Goal: Task Accomplishment & Management: Complete application form

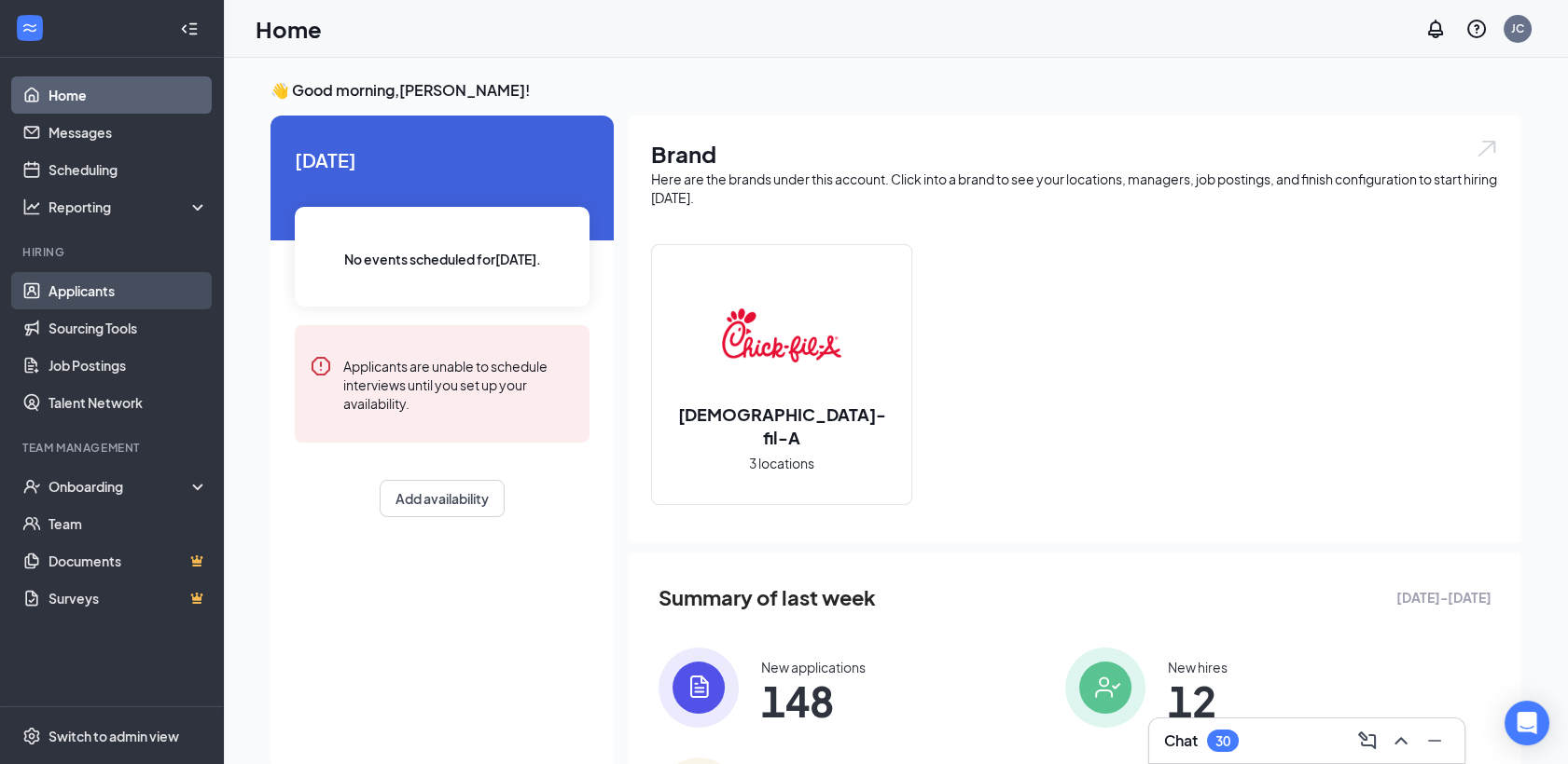
click at [113, 295] on link "Applicants" at bounding box center [128, 291] width 159 height 37
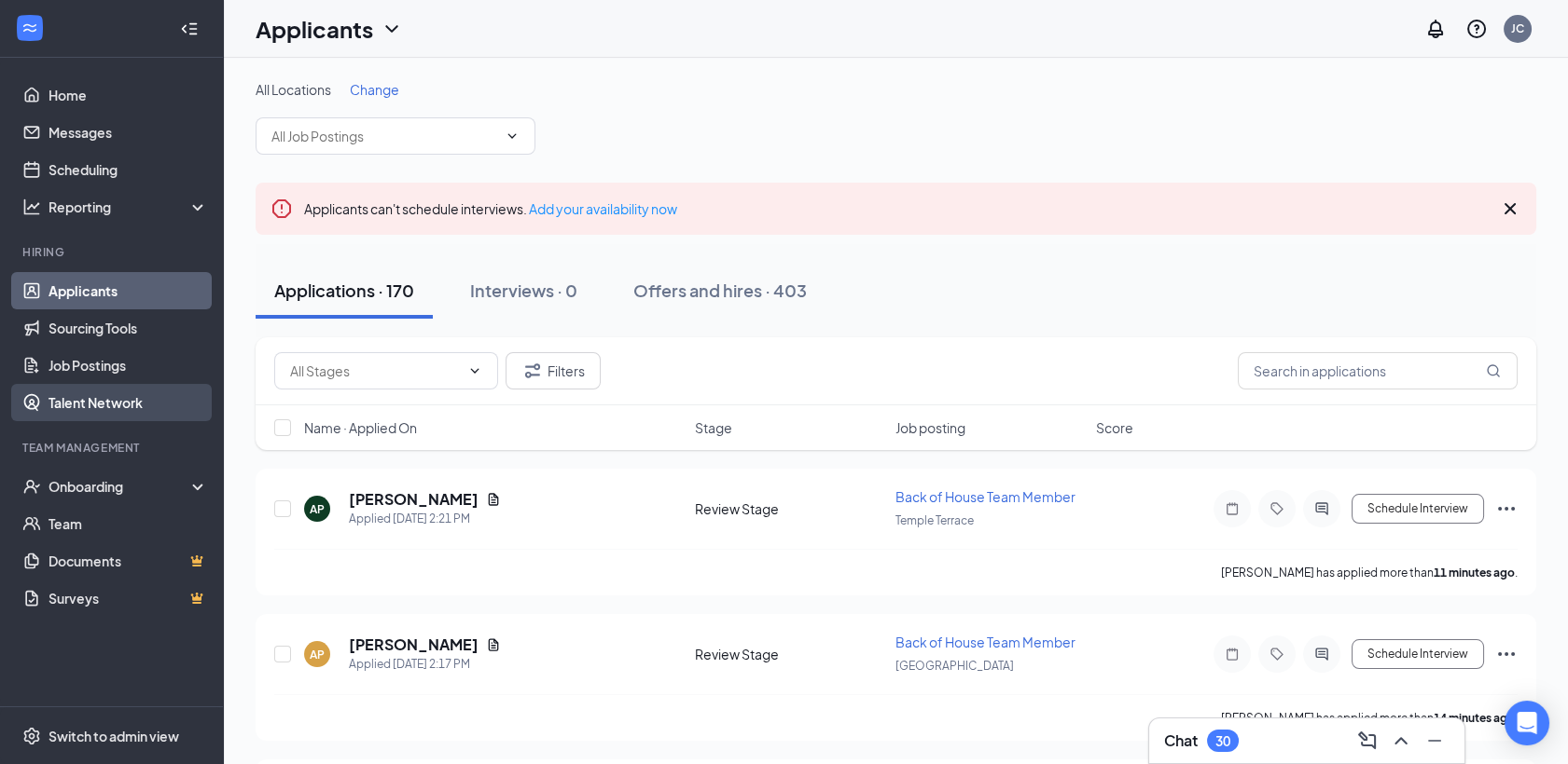
click at [117, 413] on link "Talent Network" at bounding box center [128, 402] width 159 height 37
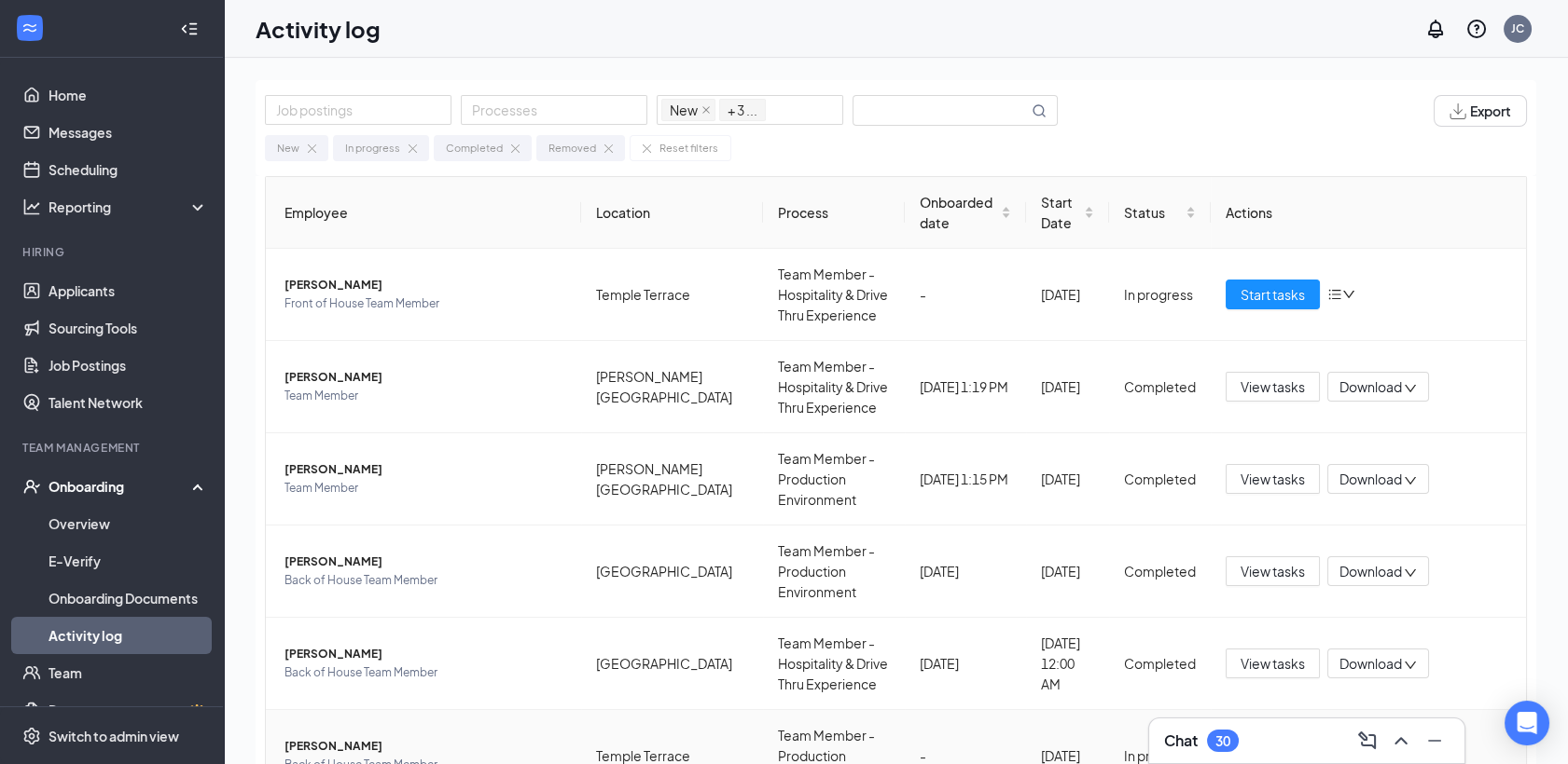
click at [1269, 741] on button "Start tasks" at bounding box center [1273, 755] width 94 height 30
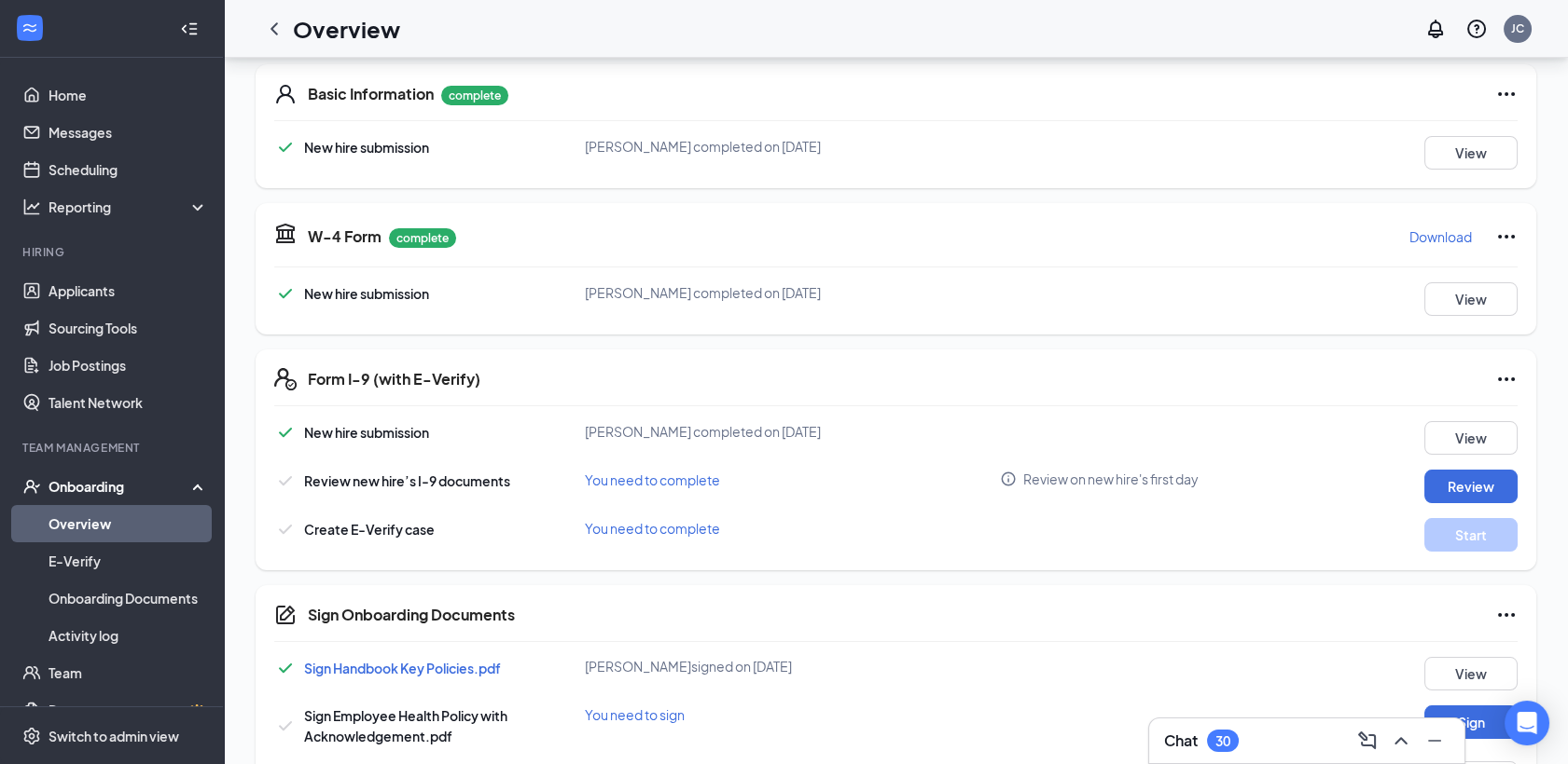
scroll to position [300, 0]
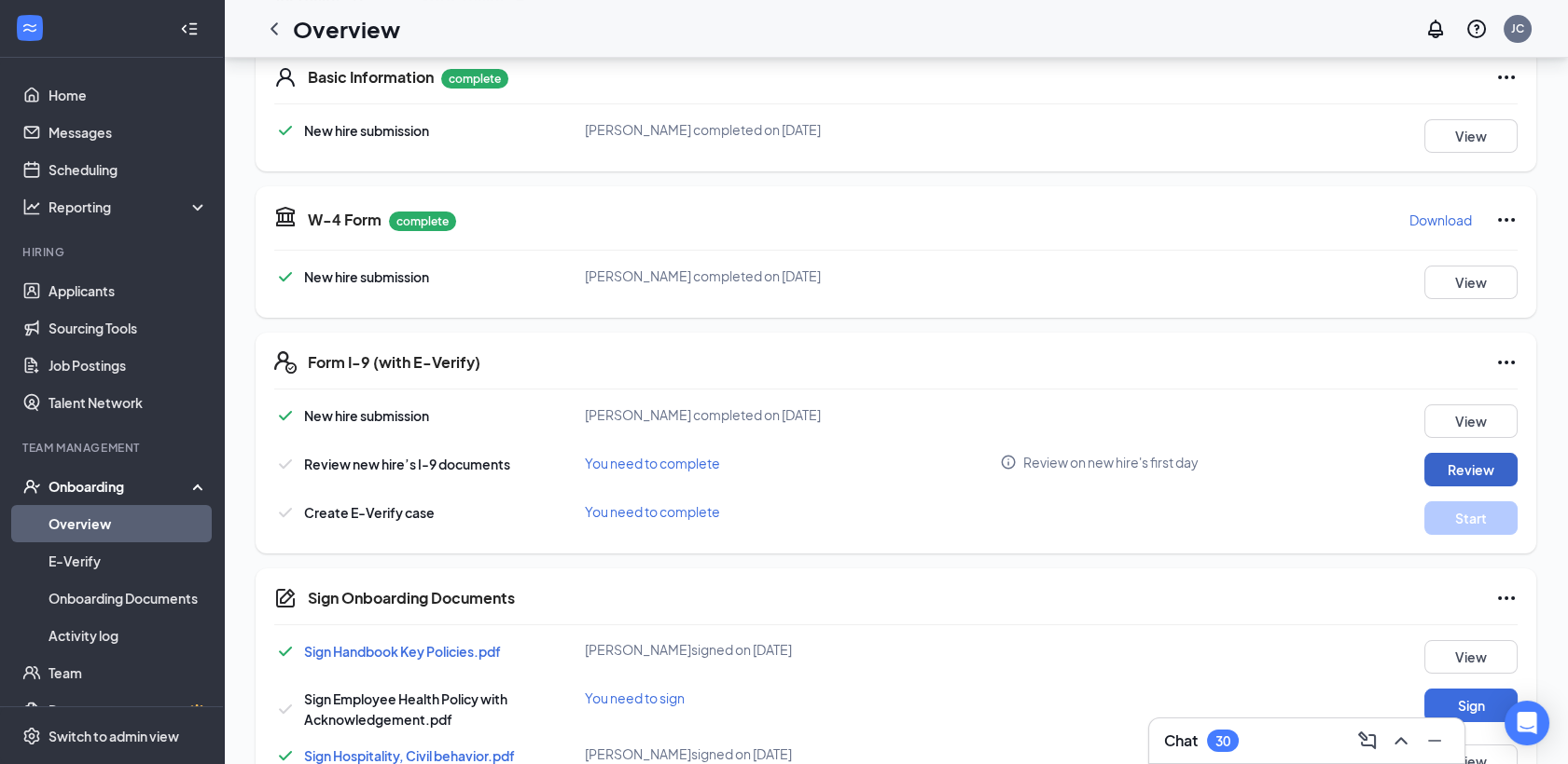
click at [1484, 473] on button "Review" at bounding box center [1471, 469] width 93 height 33
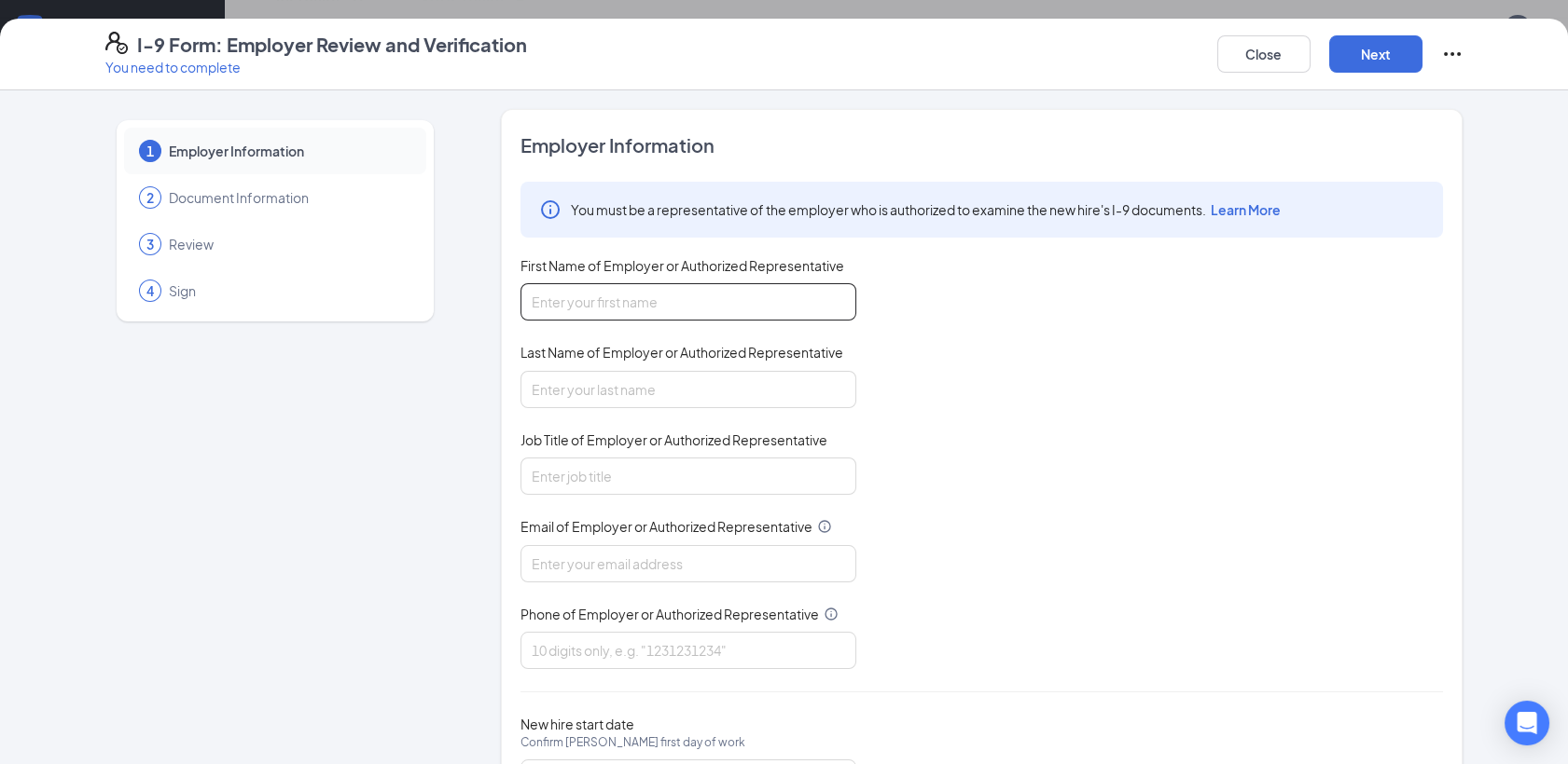
click at [582, 297] on input "First Name of Employer or Authorized Representative" at bounding box center [688, 301] width 336 height 37
type input "[PERSON_NAME]"
click at [601, 467] on input "Job Title of Employer or Authorized Representative" at bounding box center [688, 475] width 336 height 37
type input "Recruitment supervisor"
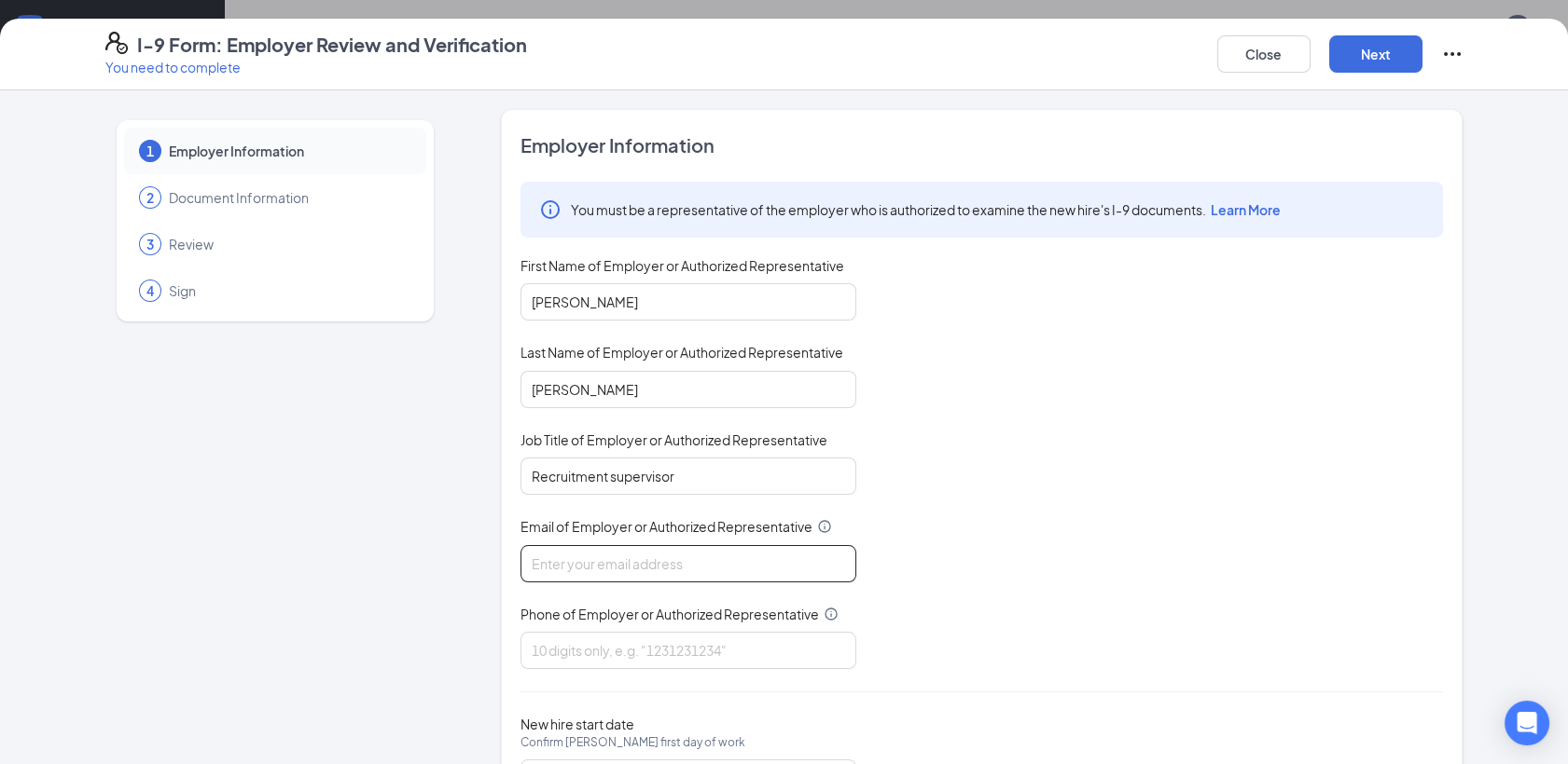
click at [616, 554] on input "Email of Employer or Authorized Representative" at bounding box center [688, 563] width 336 height 37
type input "[EMAIL_ADDRESS][DOMAIN_NAME]"
click at [612, 645] on input "Phone of Employer or Authorized Representative" at bounding box center [688, 650] width 336 height 37
type input "8136315110"
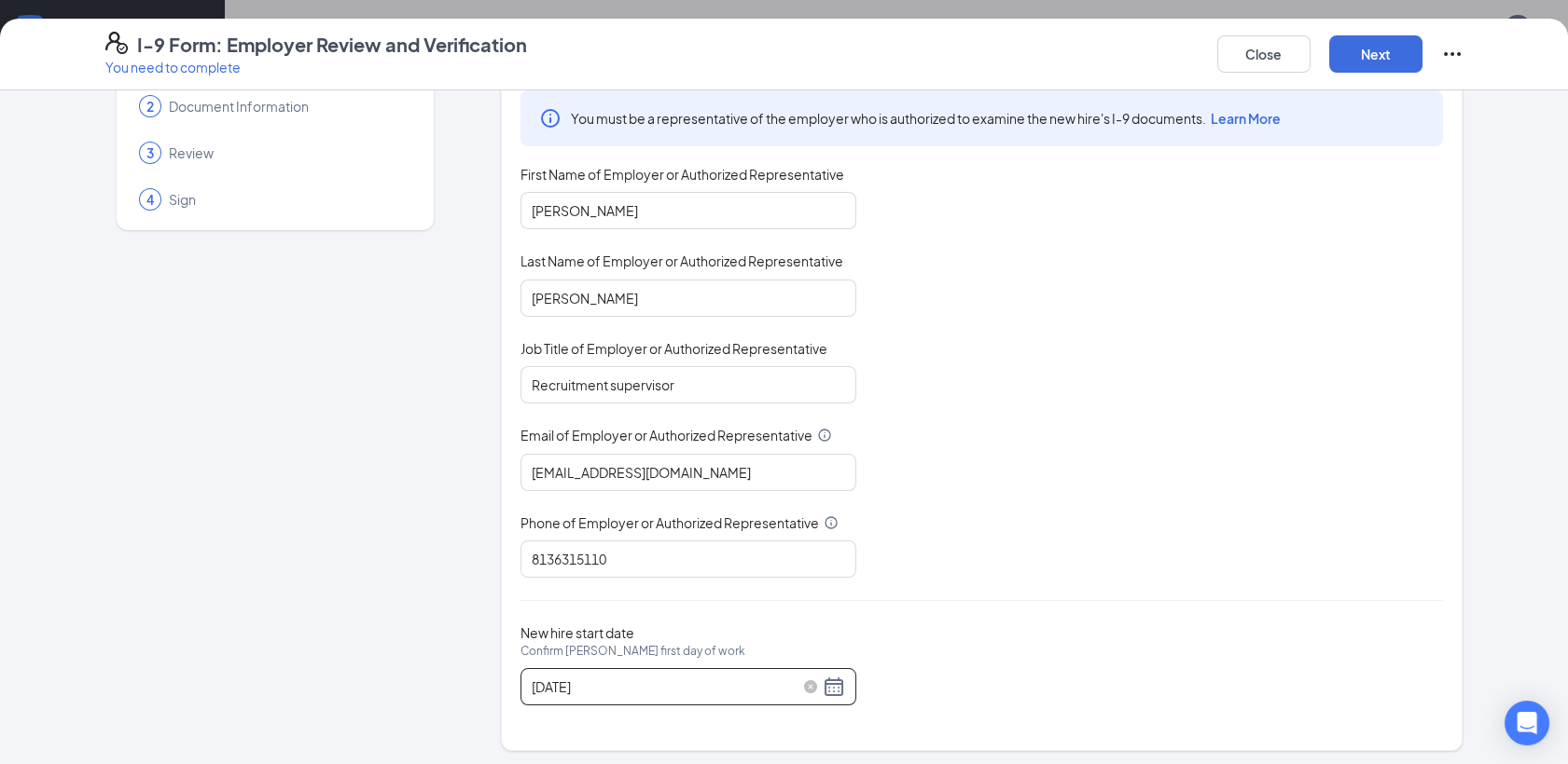
click at [818, 676] on div "[DATE]" at bounding box center [688, 686] width 314 height 22
click at [828, 683] on div "[DATE]" at bounding box center [688, 686] width 314 height 22
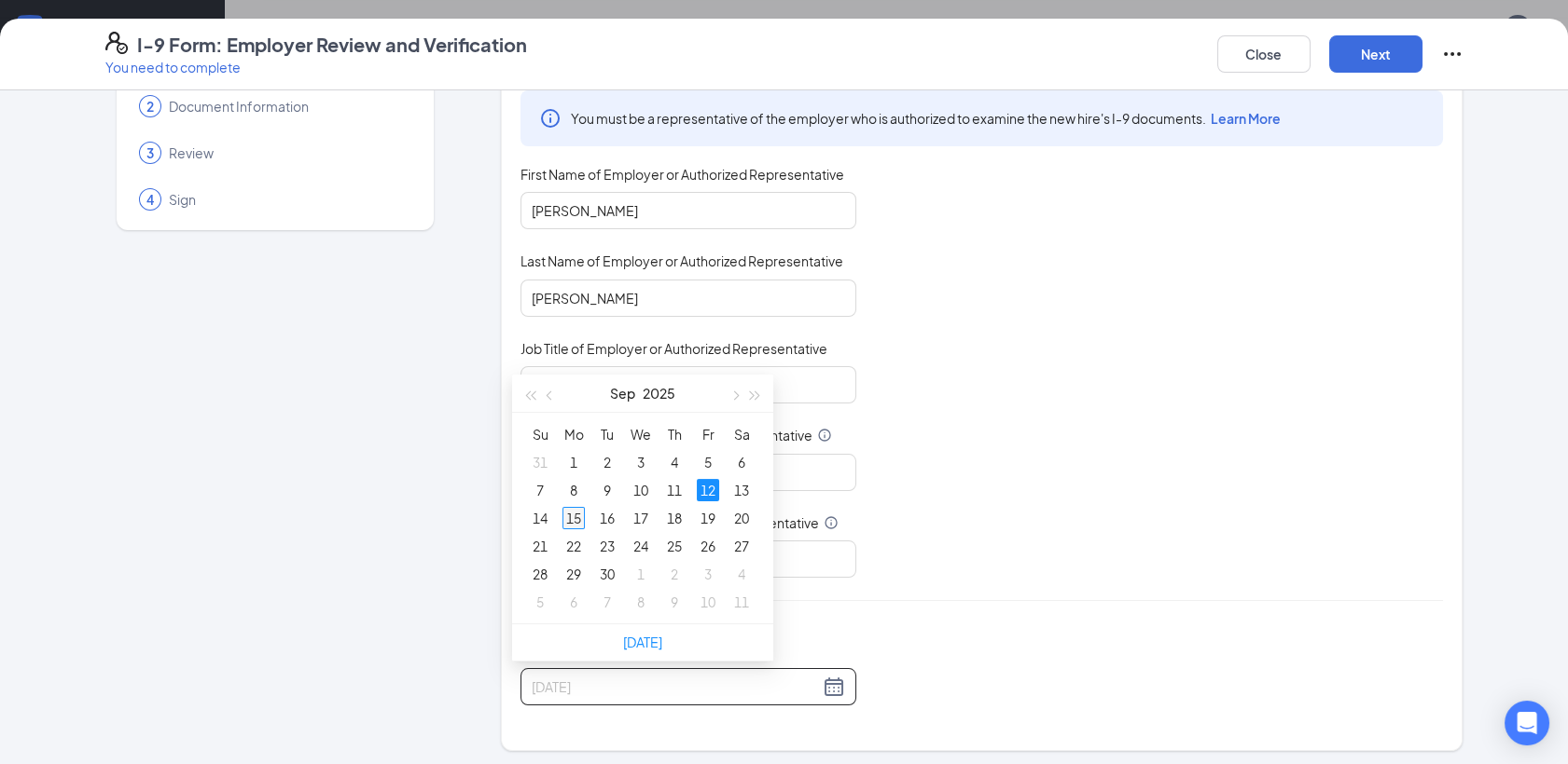
type input "[DATE]"
click at [578, 518] on div "15" at bounding box center [573, 517] width 22 height 22
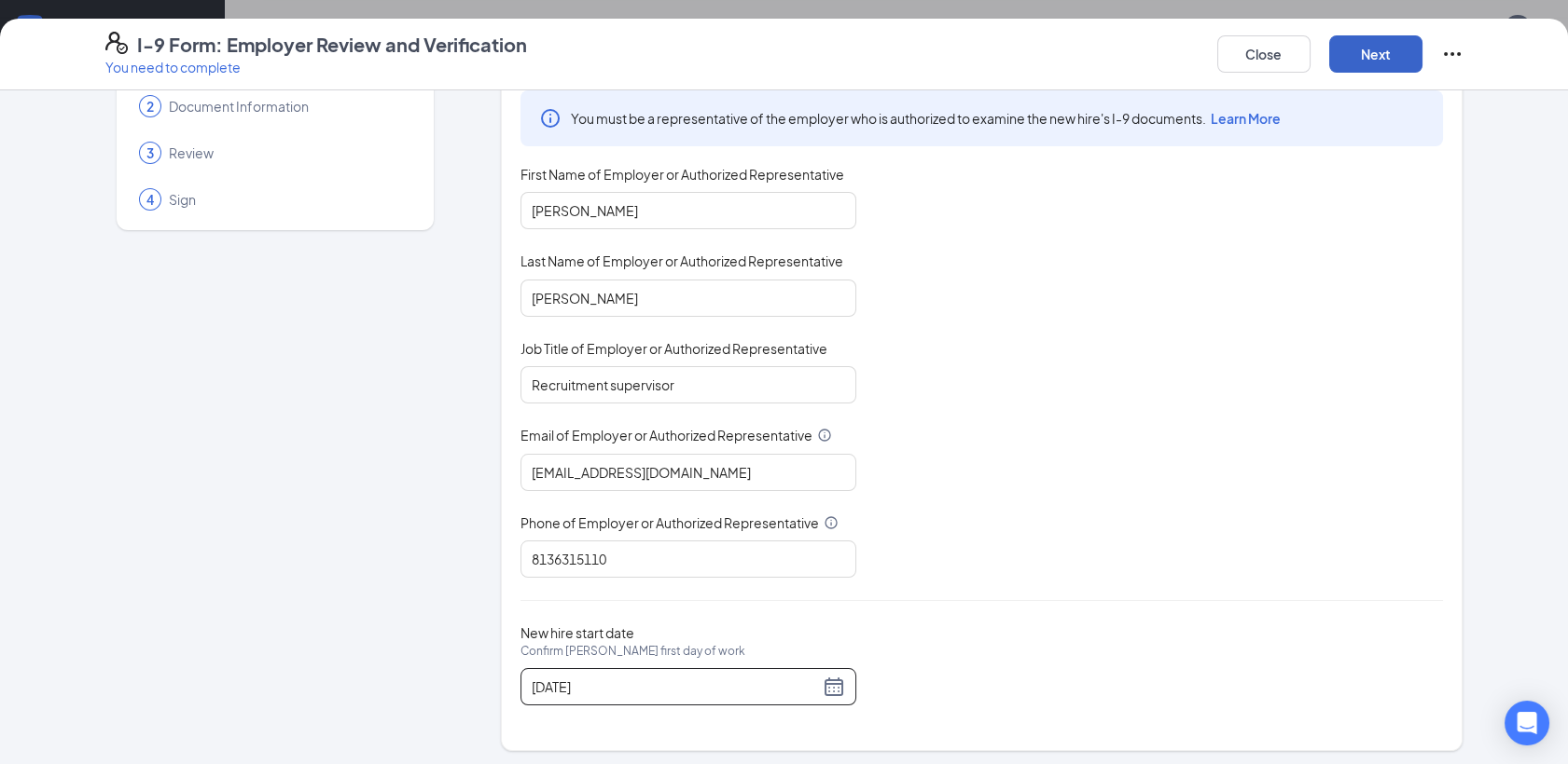
click at [1370, 49] on button "Next" at bounding box center [1375, 53] width 93 height 37
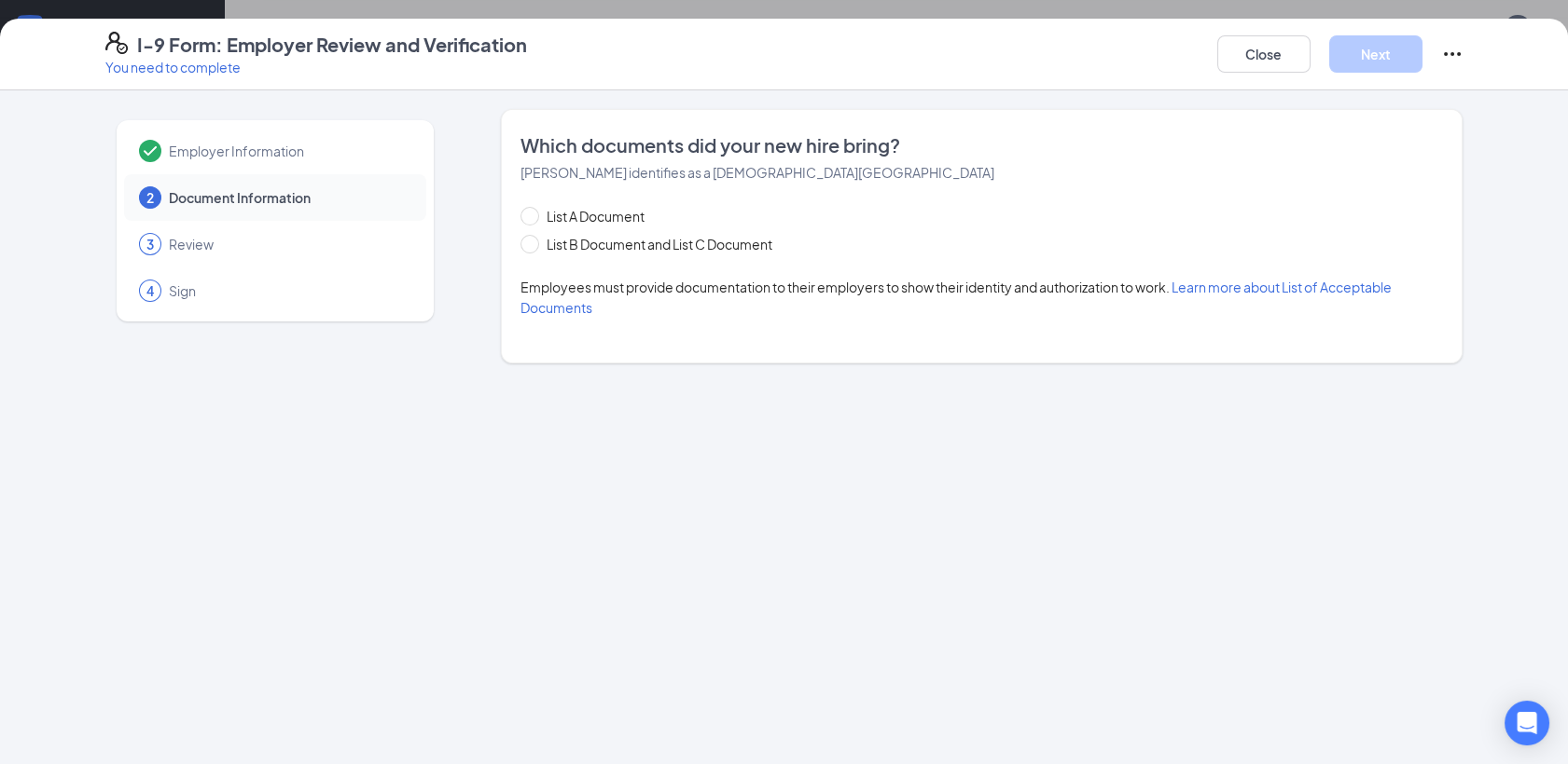
scroll to position [0, 0]
click at [520, 244] on input "List B Document and List C Document" at bounding box center [527, 242] width 13 height 13
radio input "true"
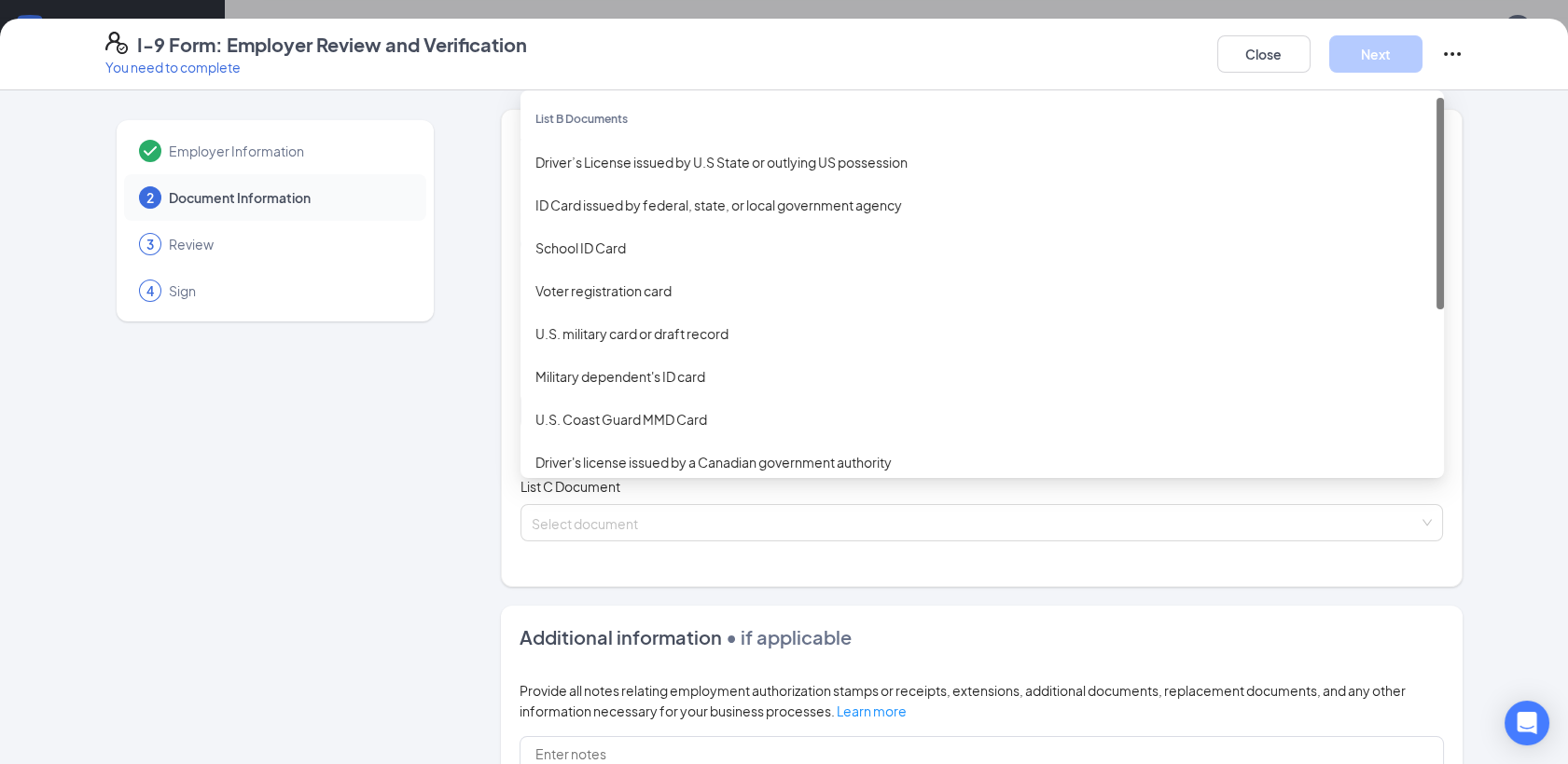
click at [577, 419] on div "Select document List B Documents Driver’s License issued by U.S State or outlyi…" at bounding box center [982, 411] width 923 height 37
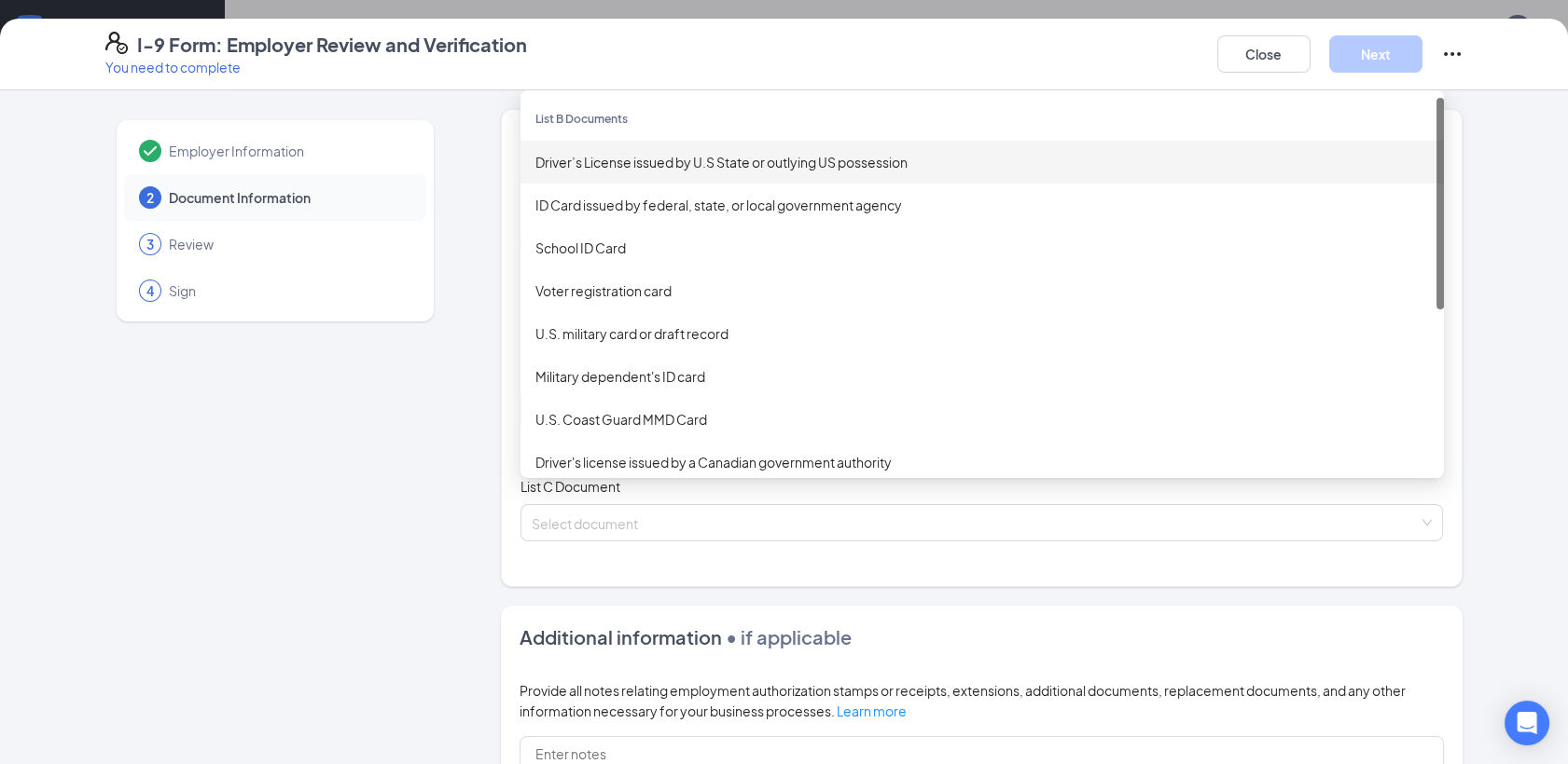
click at [729, 170] on div "Driver’s License issued by U.S State or outlying US possession" at bounding box center [982, 162] width 893 height 21
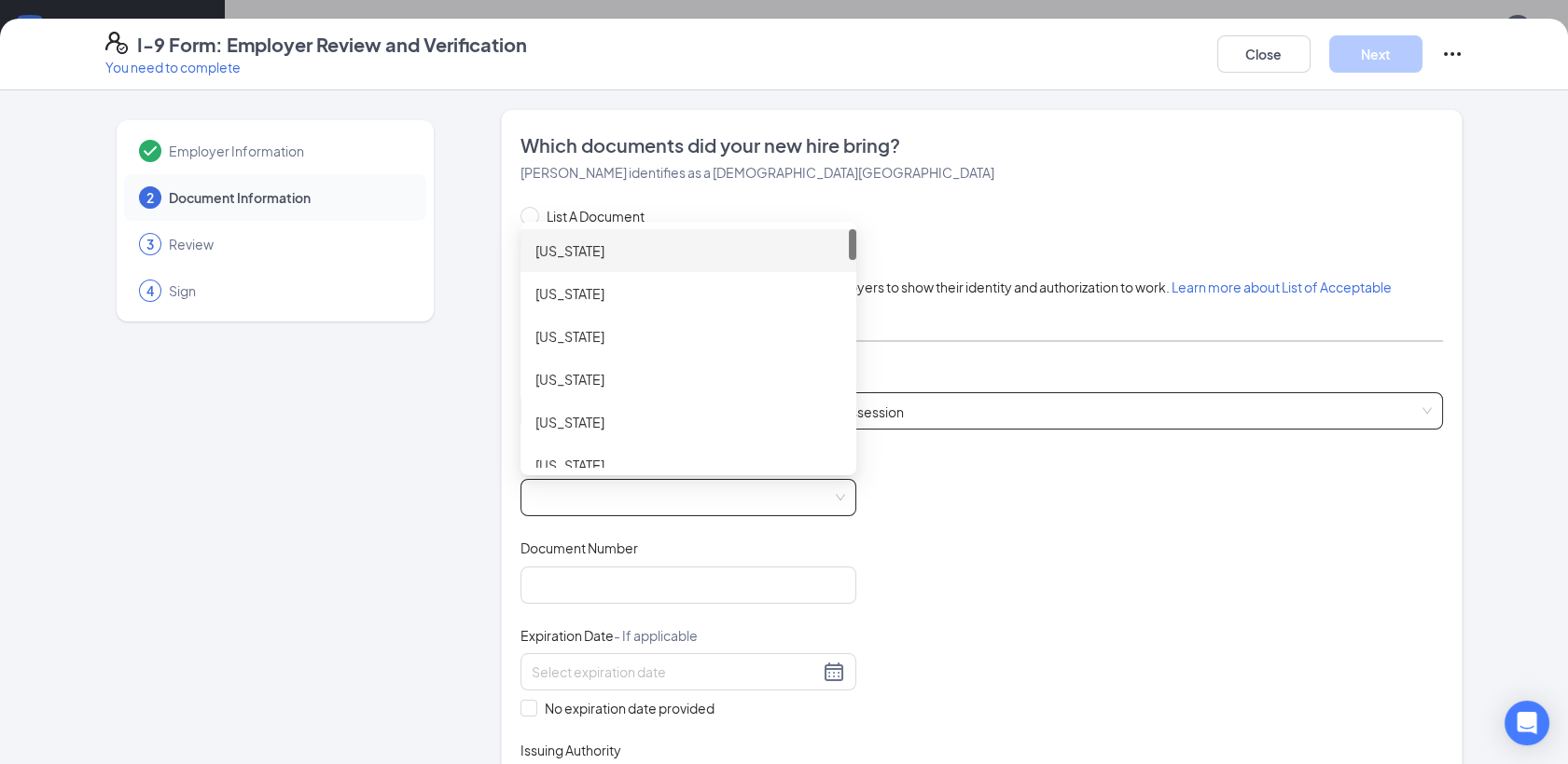
click at [646, 495] on span at bounding box center [688, 497] width 314 height 35
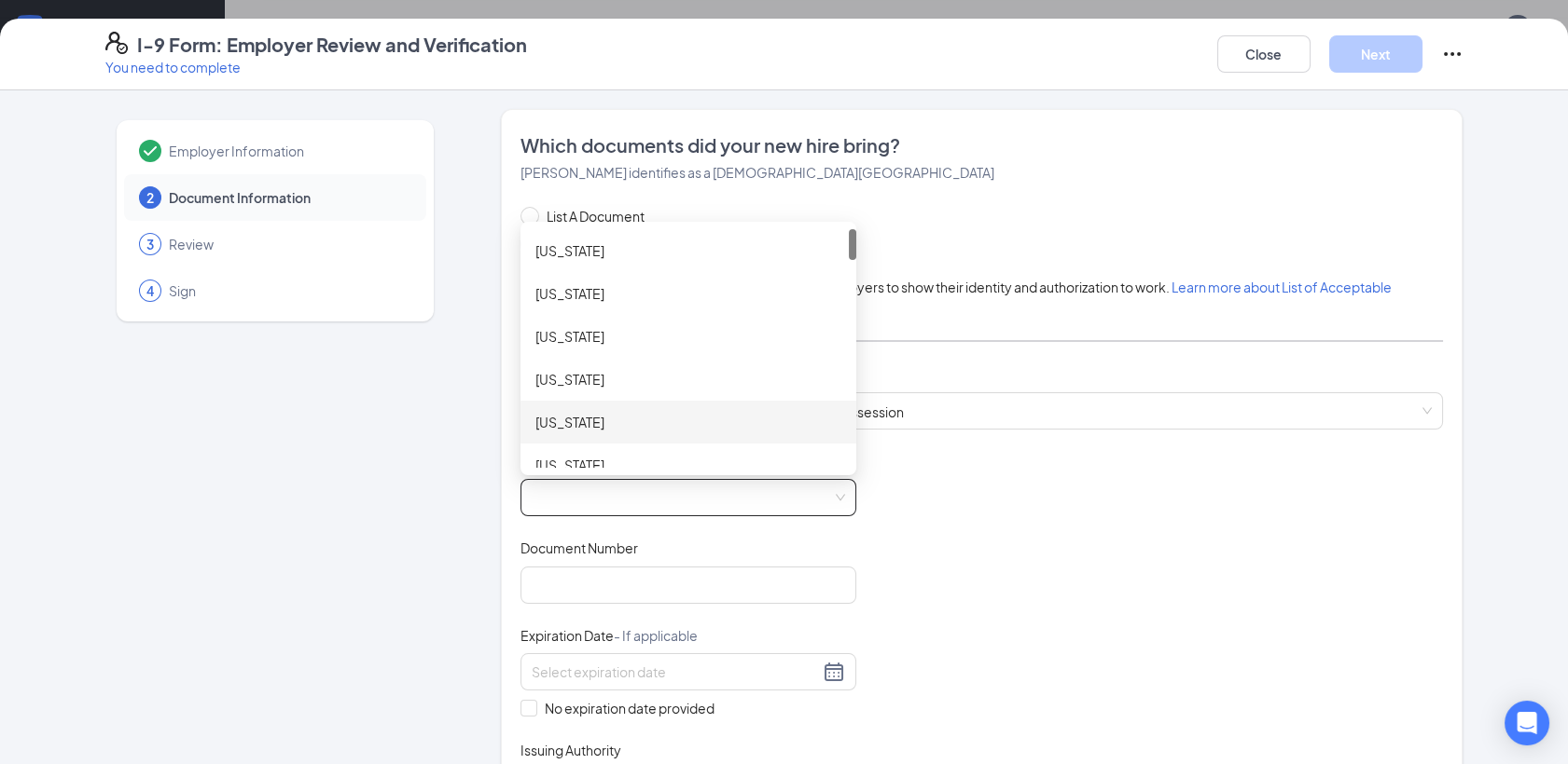
click at [848, 450] on div at bounding box center [852, 349] width 8 height 238
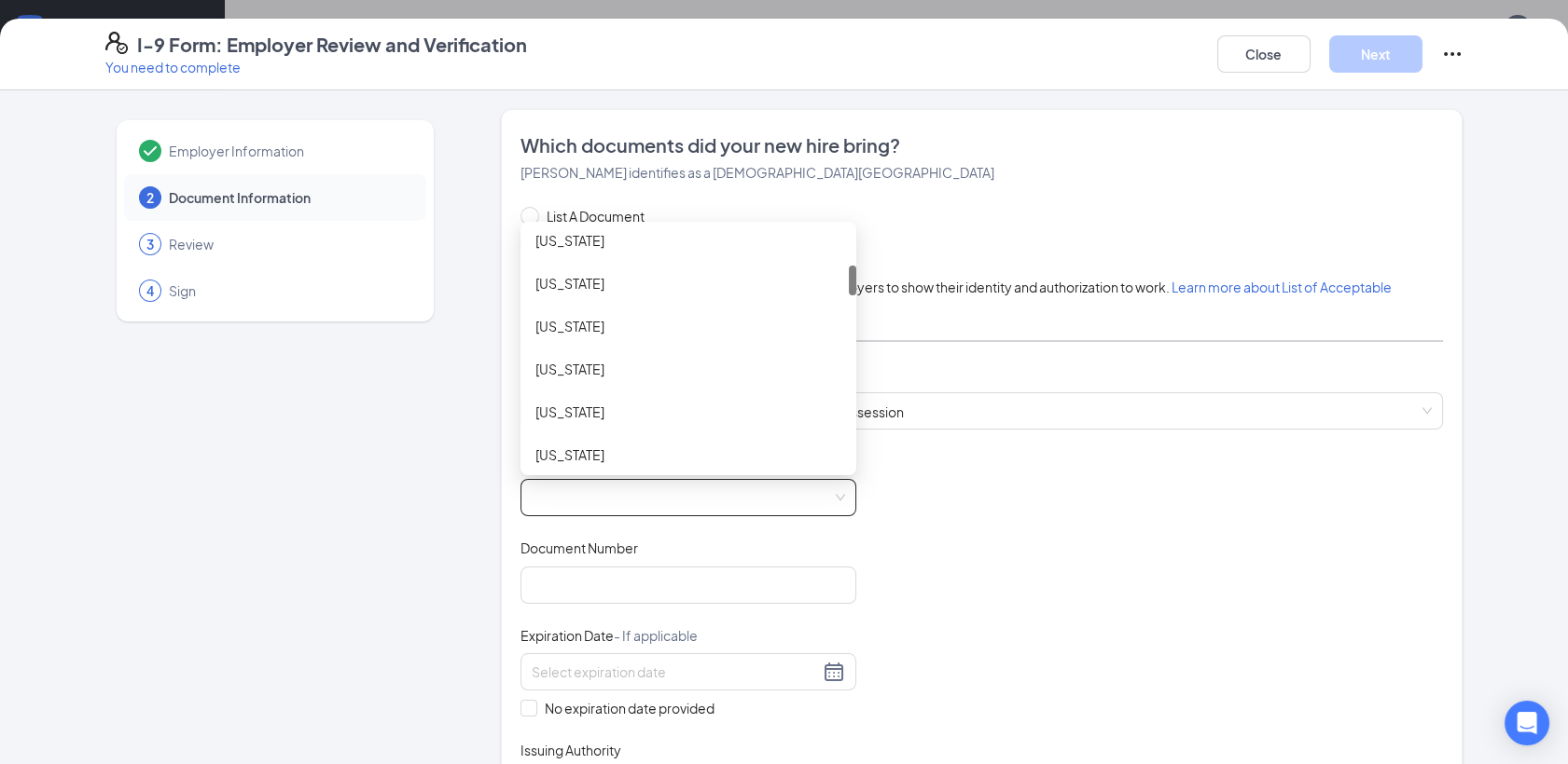
scroll to position [324, 0]
drag, startPoint x: 843, startPoint y: 253, endPoint x: 843, endPoint y: 295, distance: 42.0
click at [848, 295] on div at bounding box center [852, 286] width 8 height 30
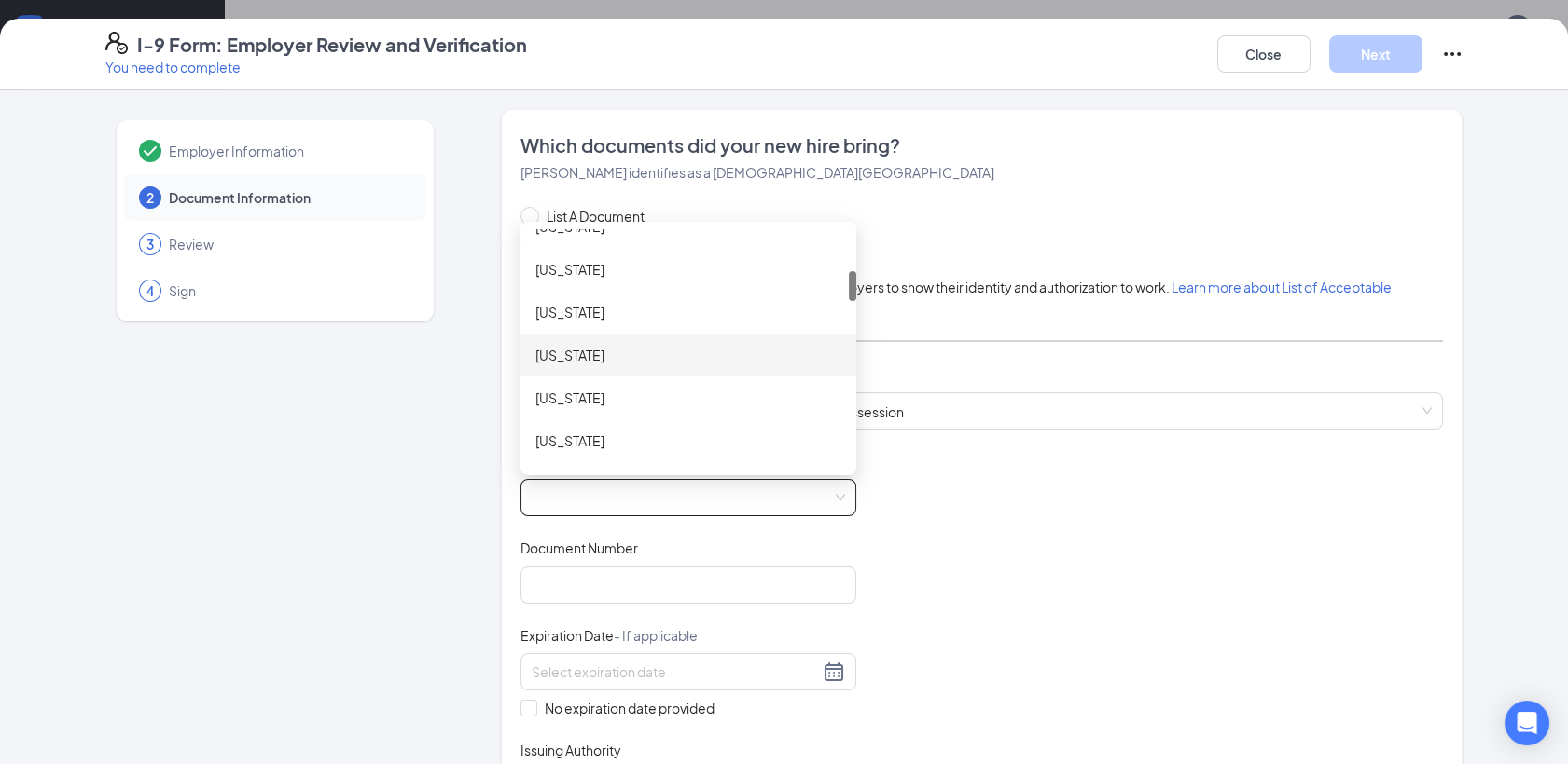
click at [601, 347] on div "[US_STATE]" at bounding box center [688, 355] width 306 height 21
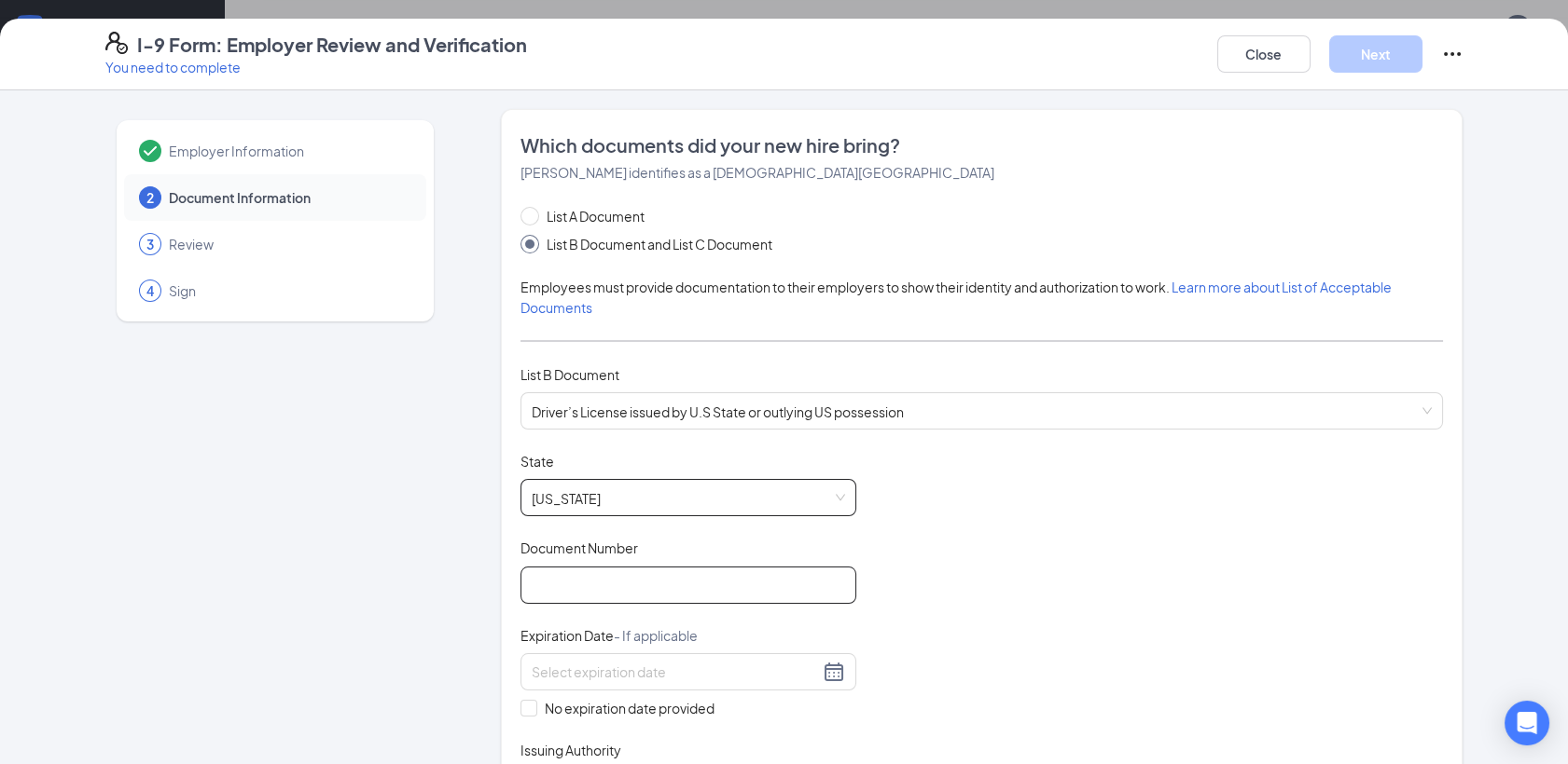
click at [546, 600] on input "Document Number" at bounding box center [688, 585] width 336 height 37
type input "P620466251000"
click at [825, 675] on div at bounding box center [688, 672] width 314 height 22
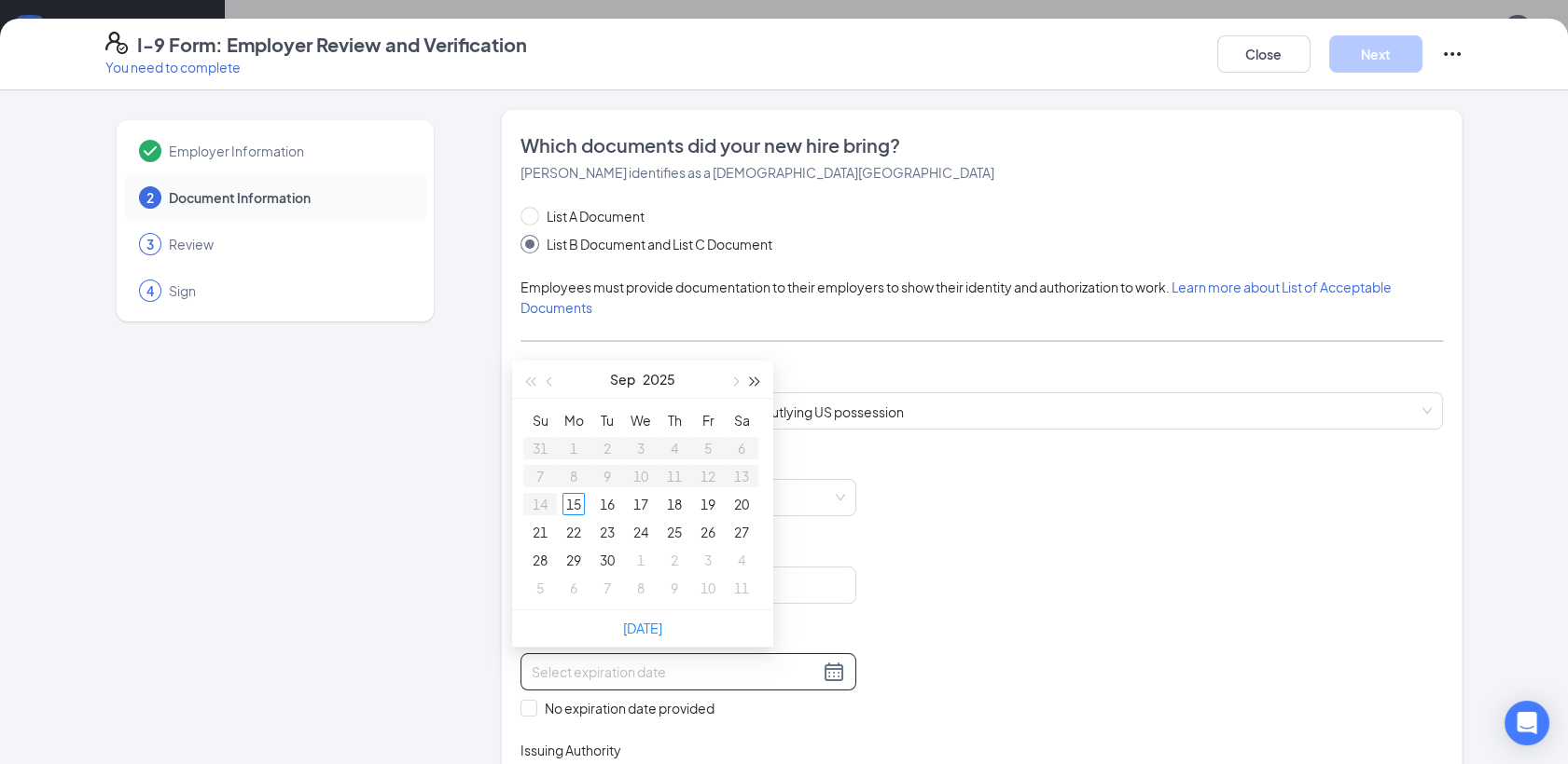
click at [753, 380] on span "button" at bounding box center [756, 381] width 10 height 10
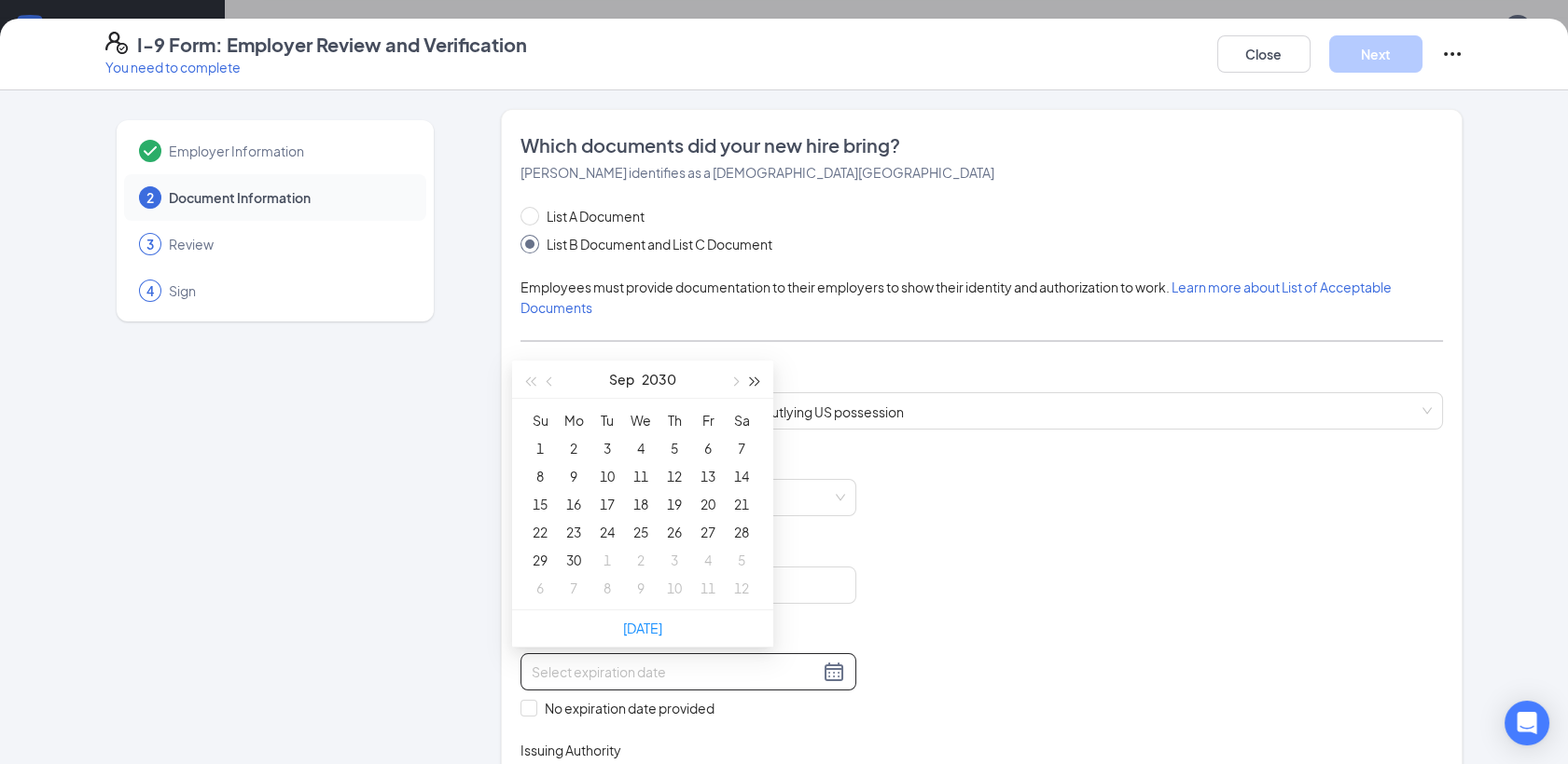
click at [753, 380] on span "button" at bounding box center [756, 381] width 10 height 10
click at [553, 379] on span "button" at bounding box center [551, 381] width 10 height 10
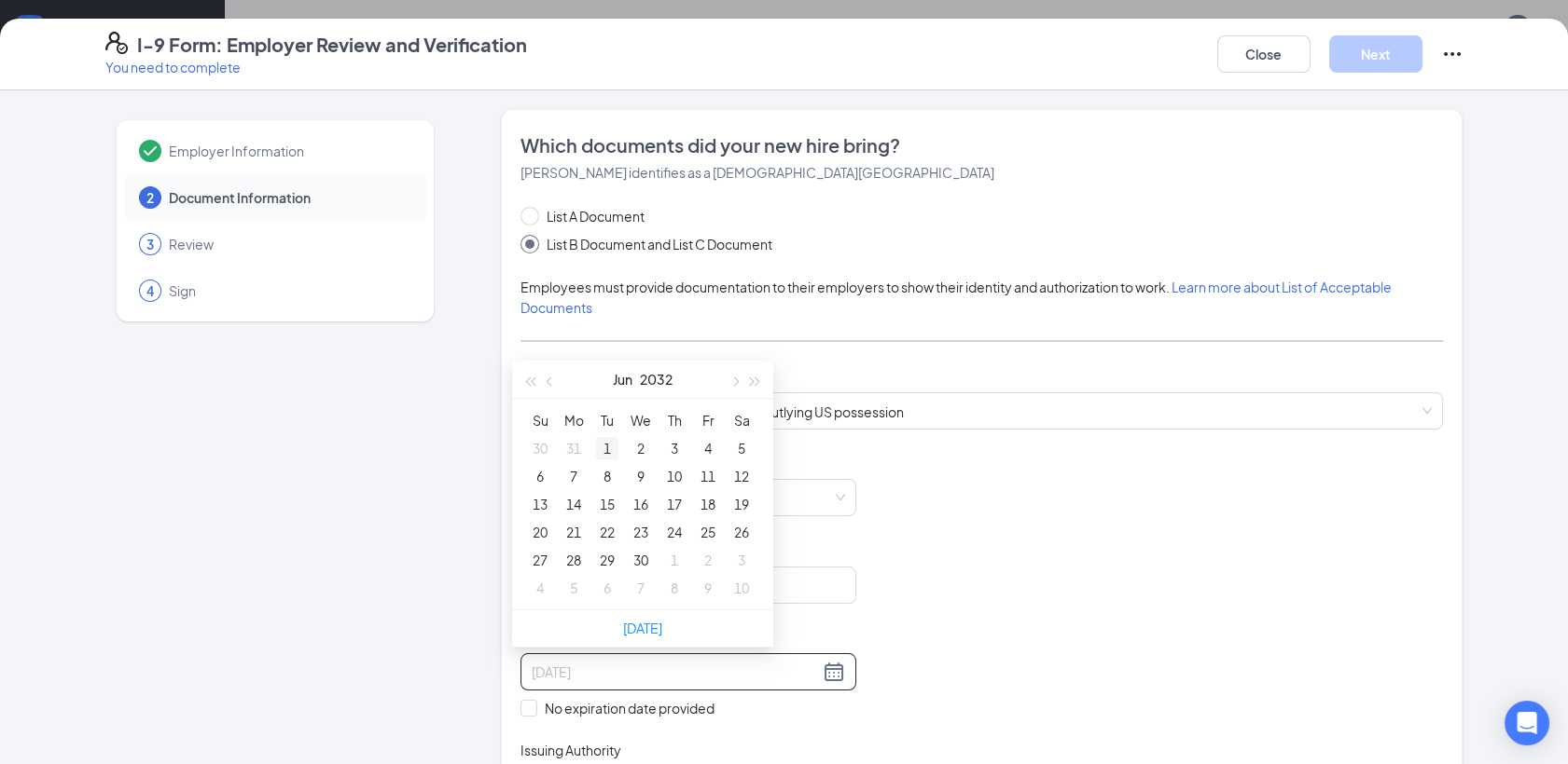
type input "[DATE]"
click at [611, 452] on div "1" at bounding box center [606, 448] width 22 height 22
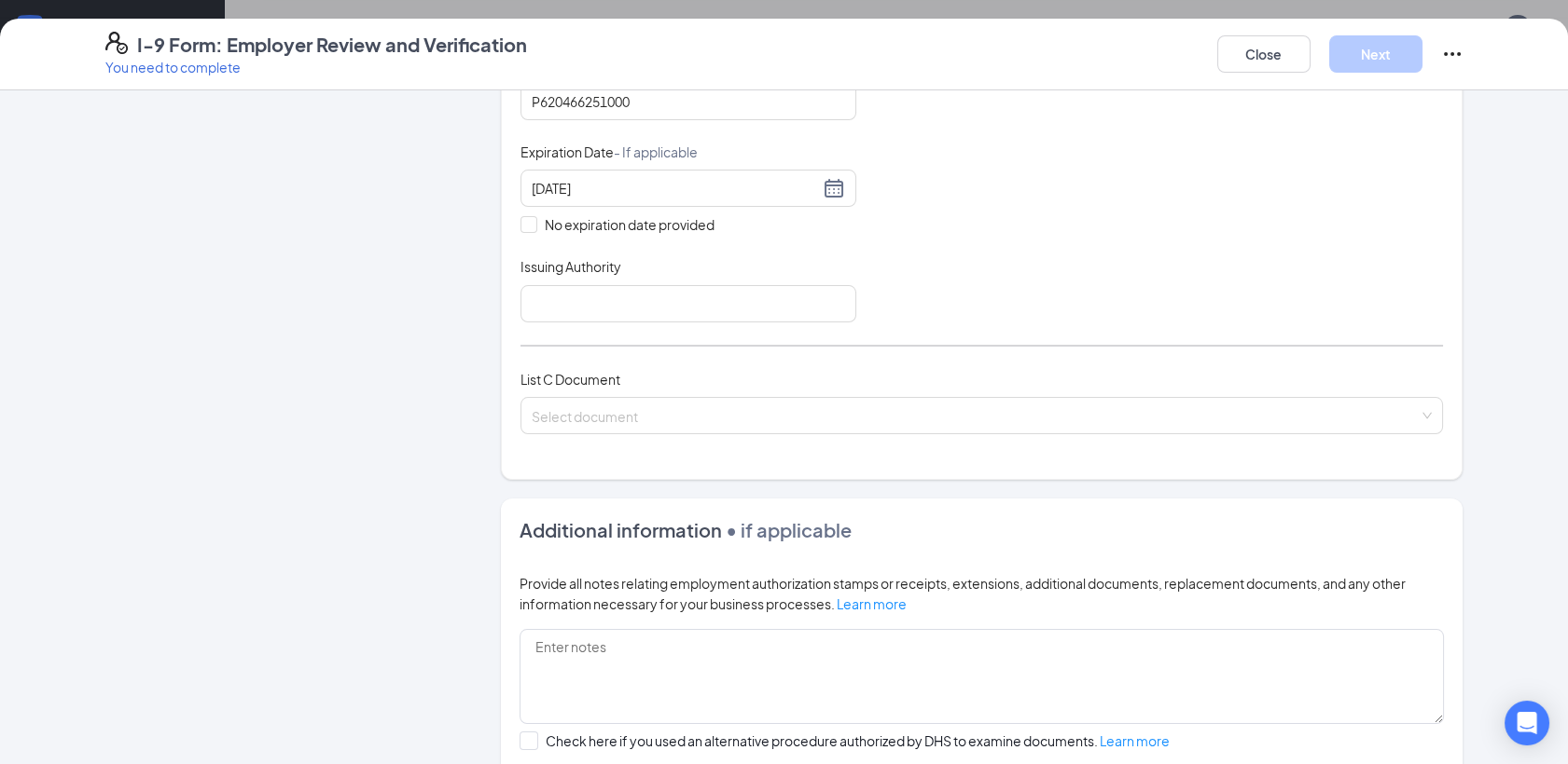
scroll to position [515, 0]
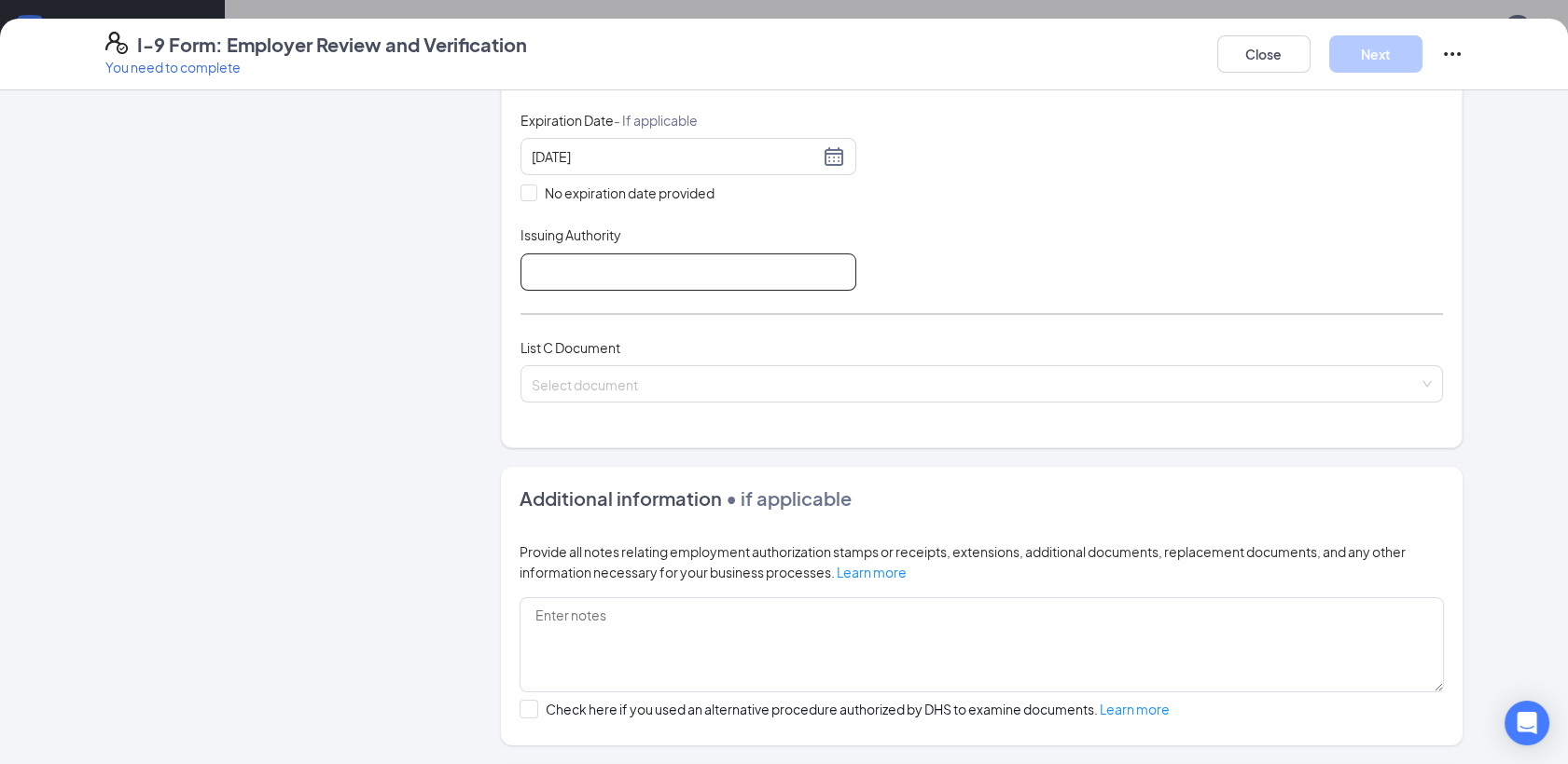
click at [572, 271] on input "Issuing Authority" at bounding box center [688, 271] width 336 height 37
type input "DMV"
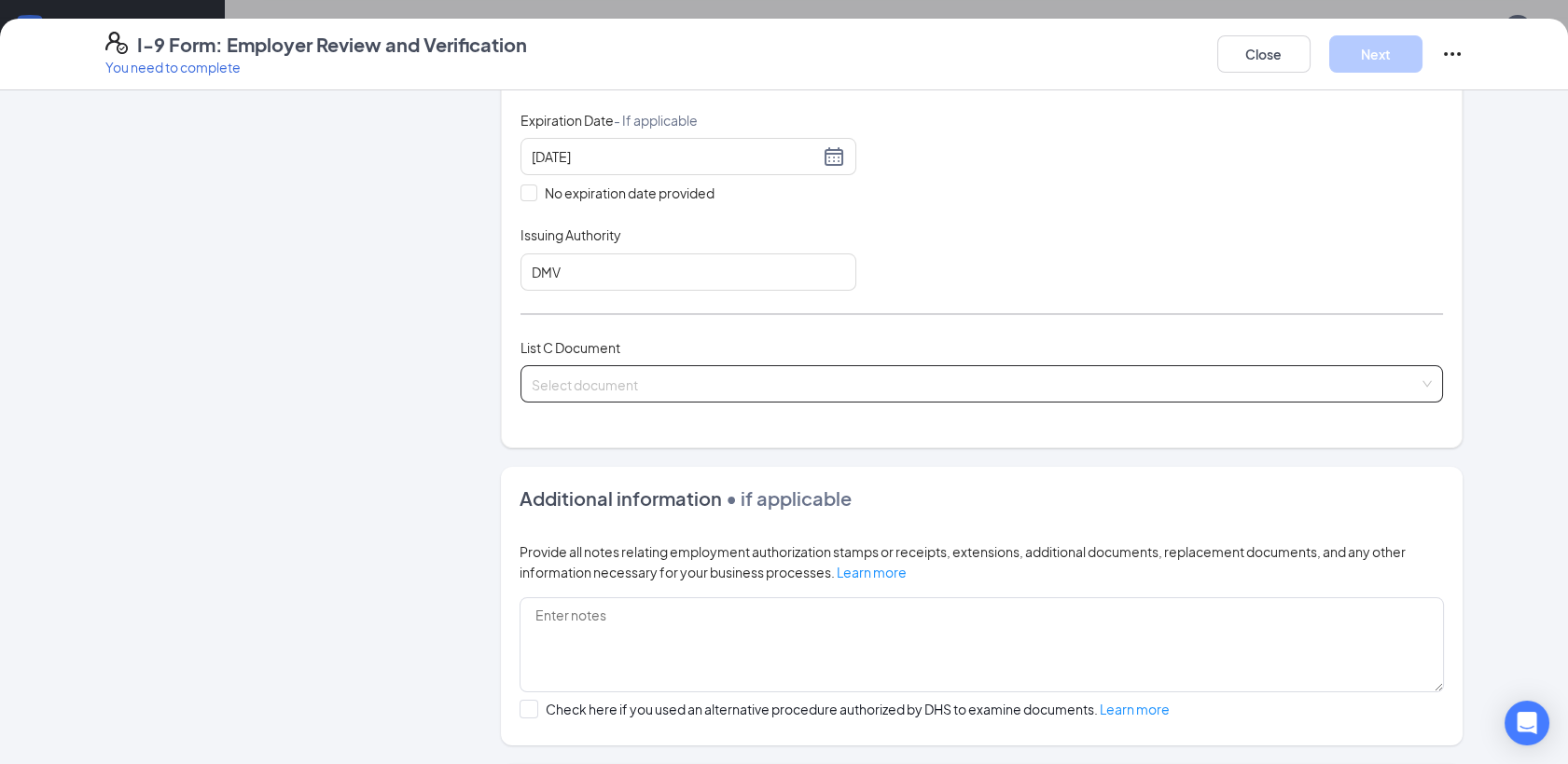
click at [588, 378] on input "search" at bounding box center [975, 379] width 886 height 28
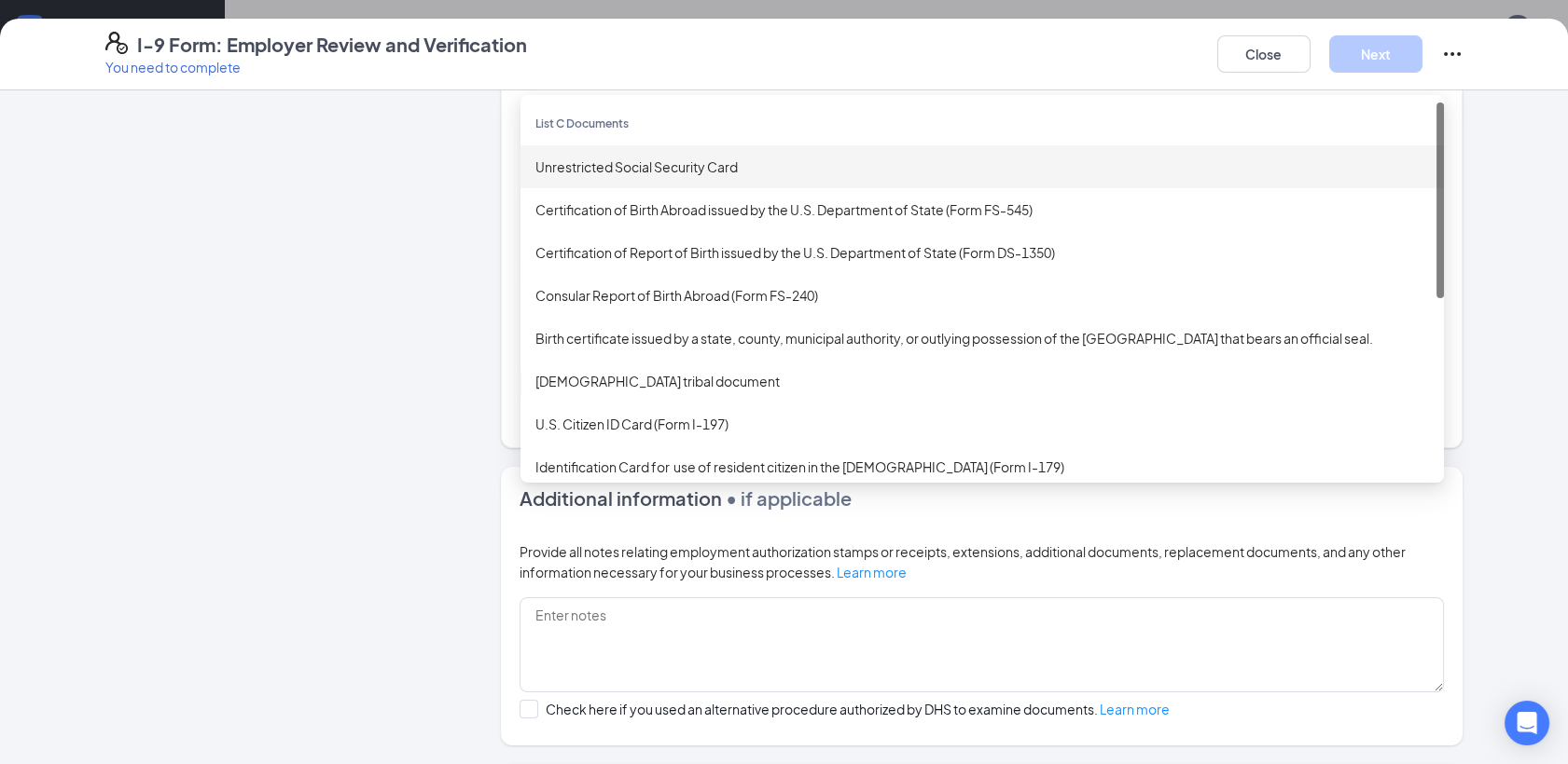
click at [668, 157] on div "Unrestricted Social Security Card" at bounding box center [982, 167] width 893 height 21
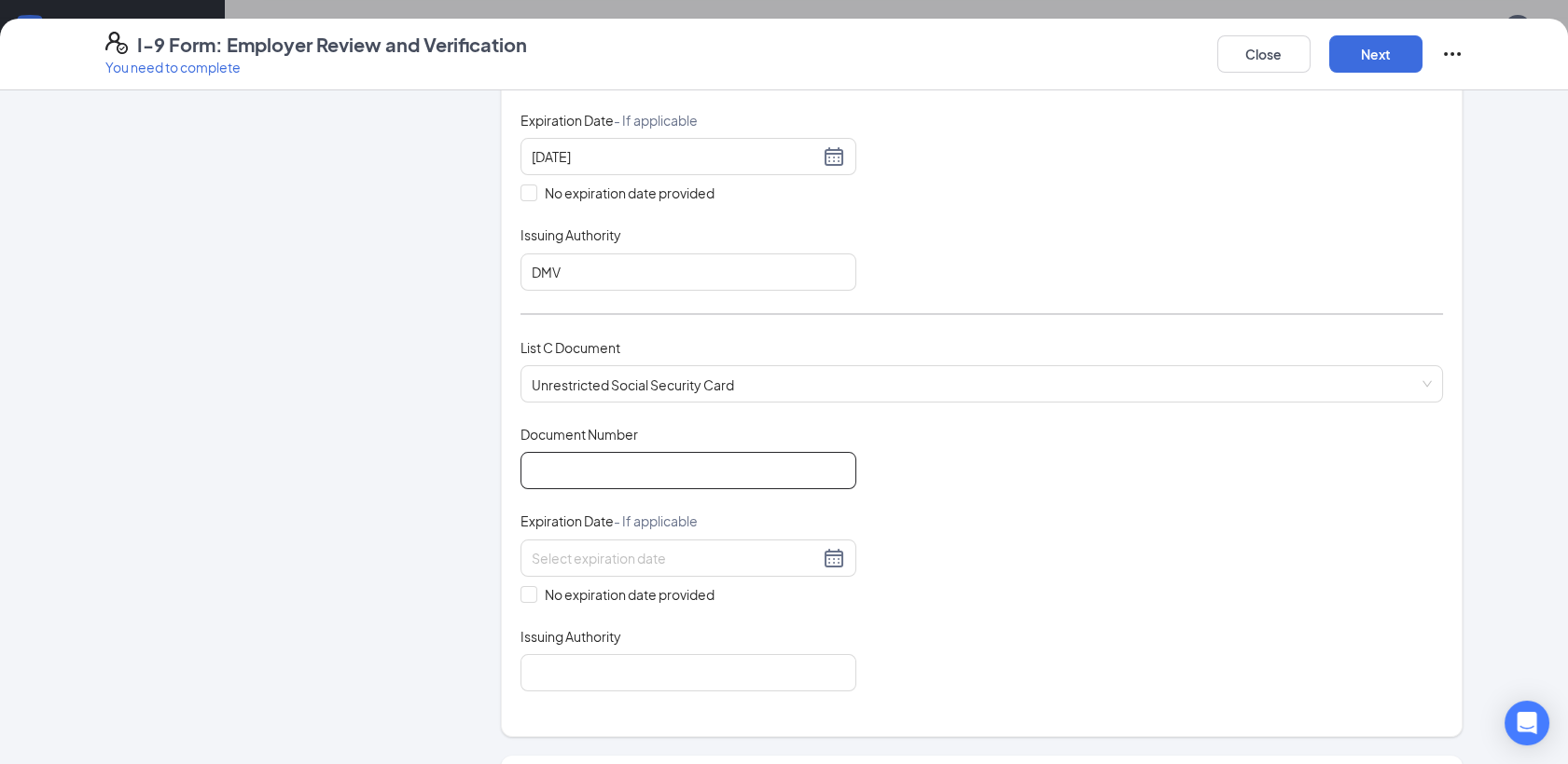
click at [598, 472] on input "Document Number" at bounding box center [688, 470] width 336 height 37
type input "767624375"
click at [528, 587] on span at bounding box center [529, 594] width 17 height 17
click at [528, 587] on input "No expiration date provided" at bounding box center [527, 593] width 13 height 13
checkbox input "true"
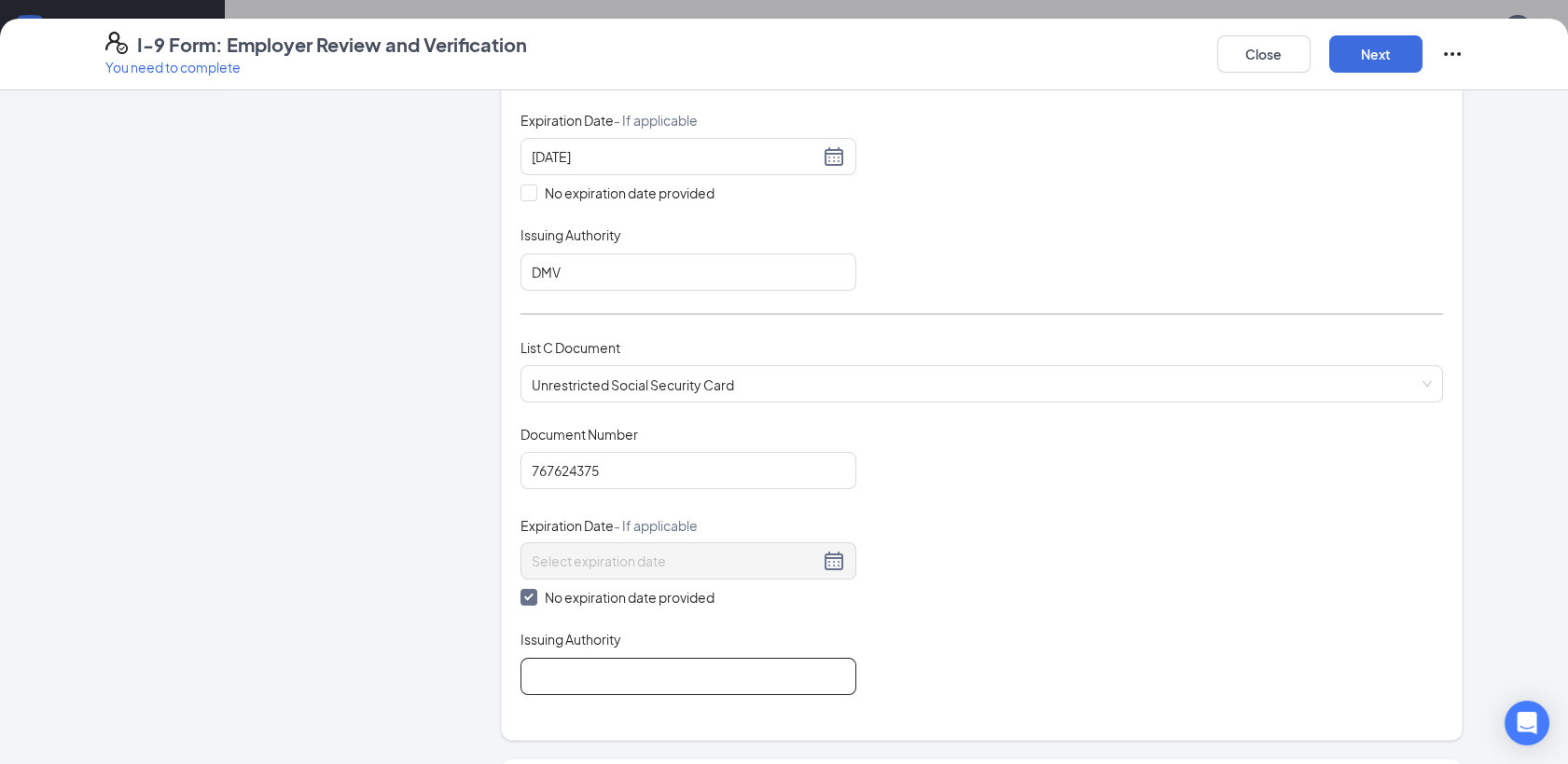
click at [551, 678] on input "Issuing Authority" at bounding box center [688, 676] width 336 height 37
type input "SSA"
click at [1354, 50] on button "Next" at bounding box center [1375, 53] width 93 height 37
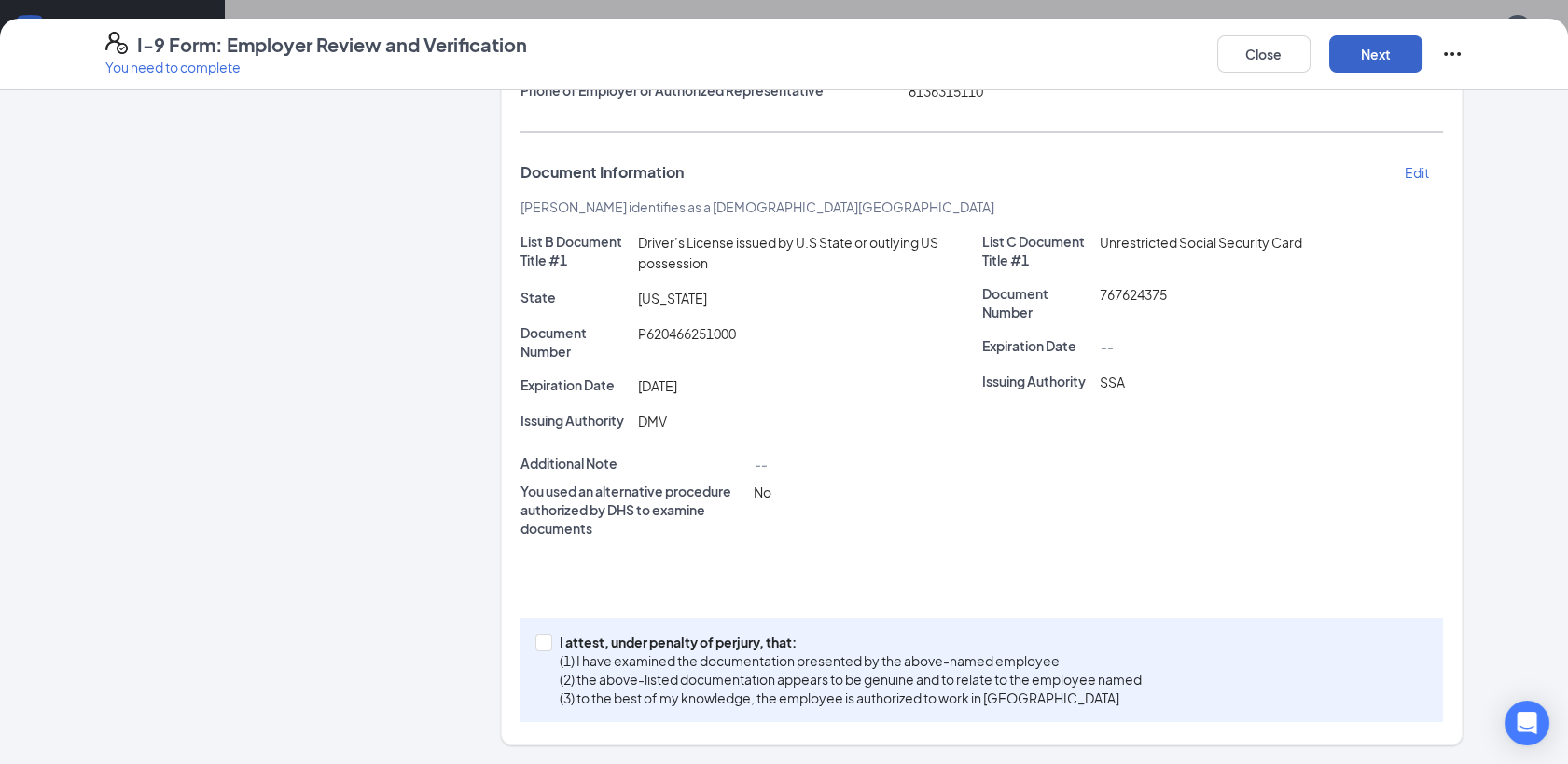
scroll to position [313, 0]
click at [540, 647] on span at bounding box center [544, 645] width 17 height 17
click at [540, 647] on input "I attest, under penalty of [PERSON_NAME], that: (1) I have examined the documen…" at bounding box center [542, 643] width 13 height 13
checkbox input "true"
click at [1373, 53] on button "Next" at bounding box center [1375, 53] width 93 height 37
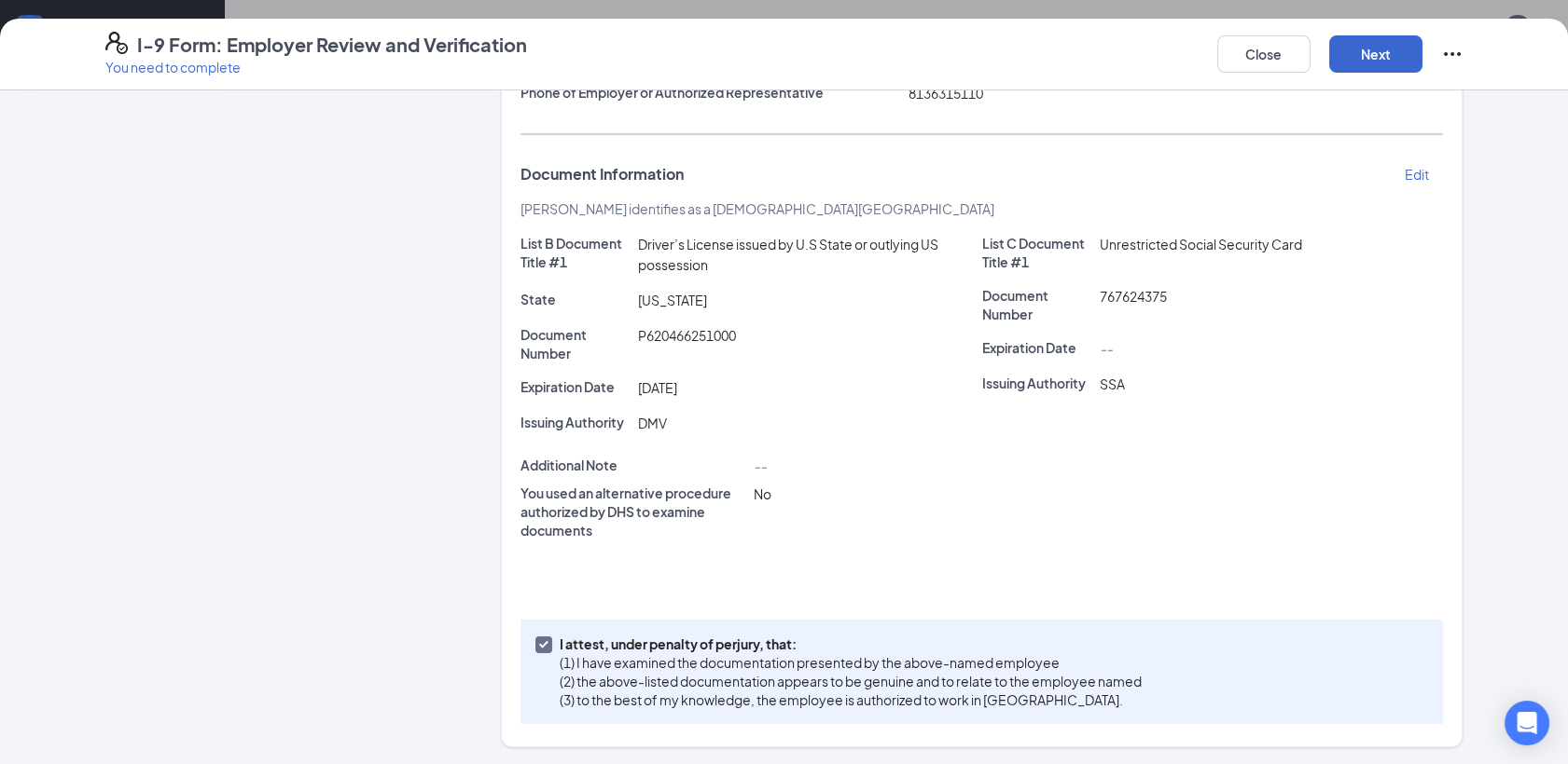
scroll to position [0, 0]
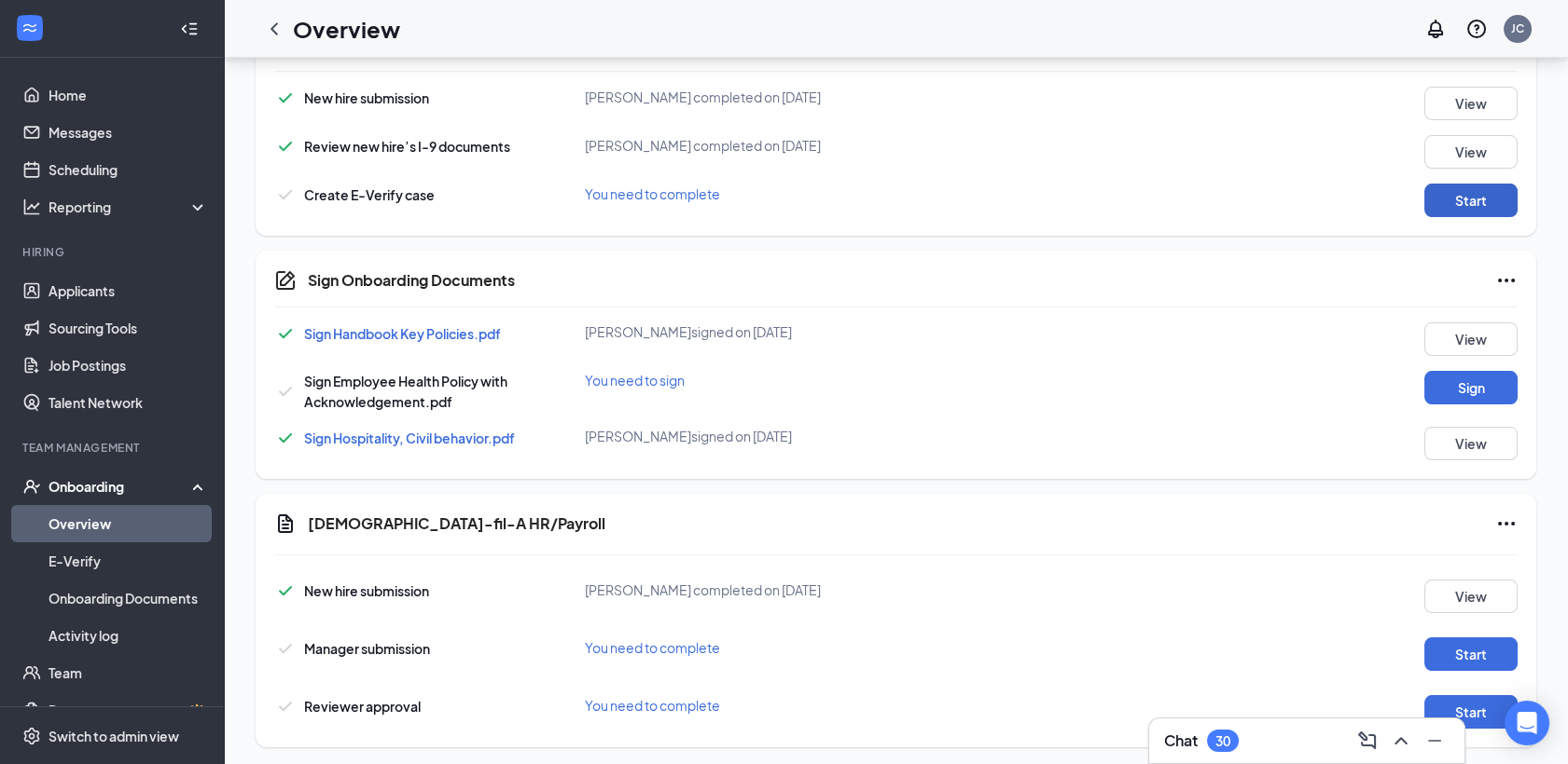
click at [1457, 195] on button "Start" at bounding box center [1471, 200] width 93 height 33
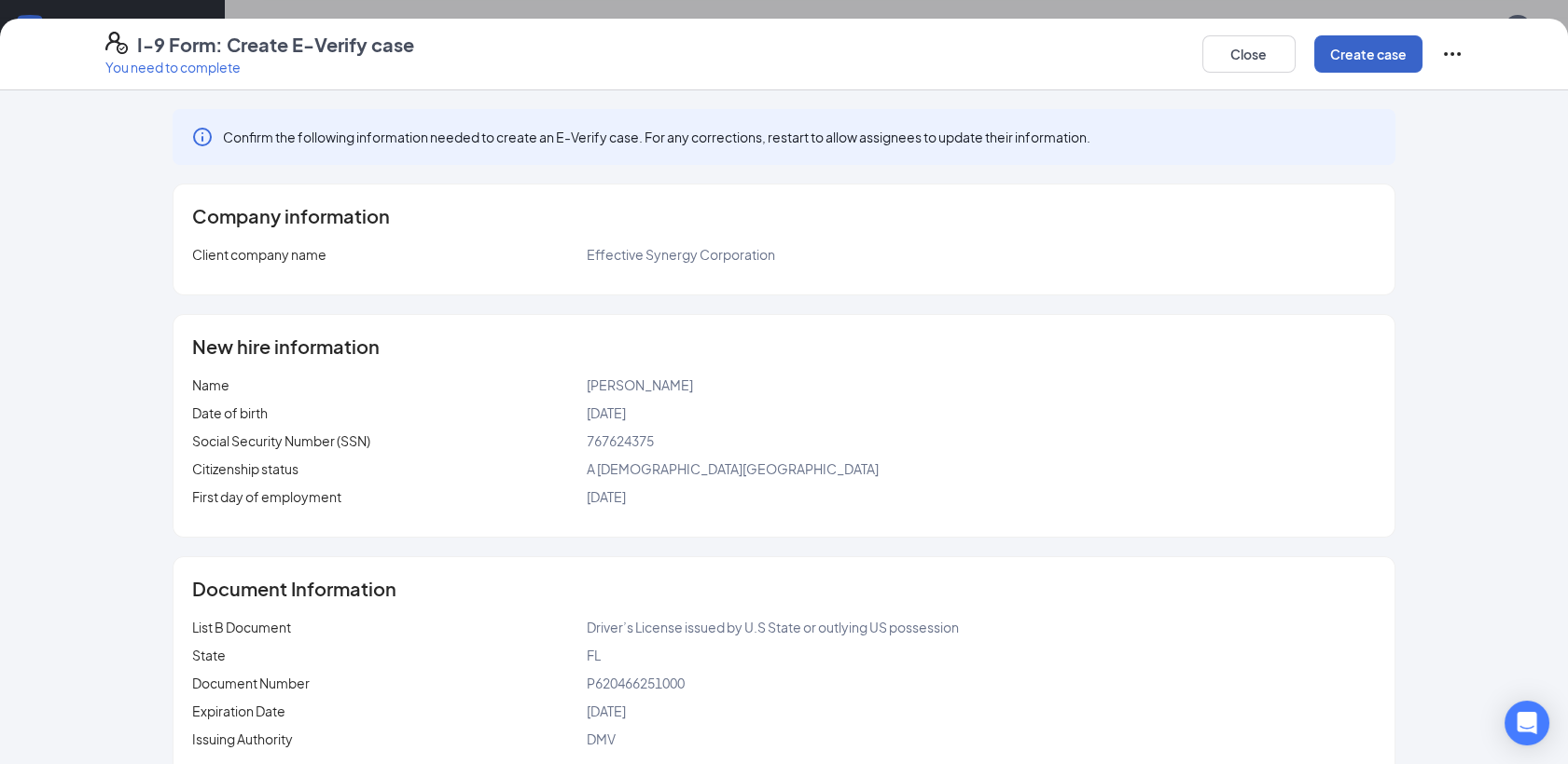
click at [1374, 64] on button "Create case" at bounding box center [1367, 53] width 108 height 37
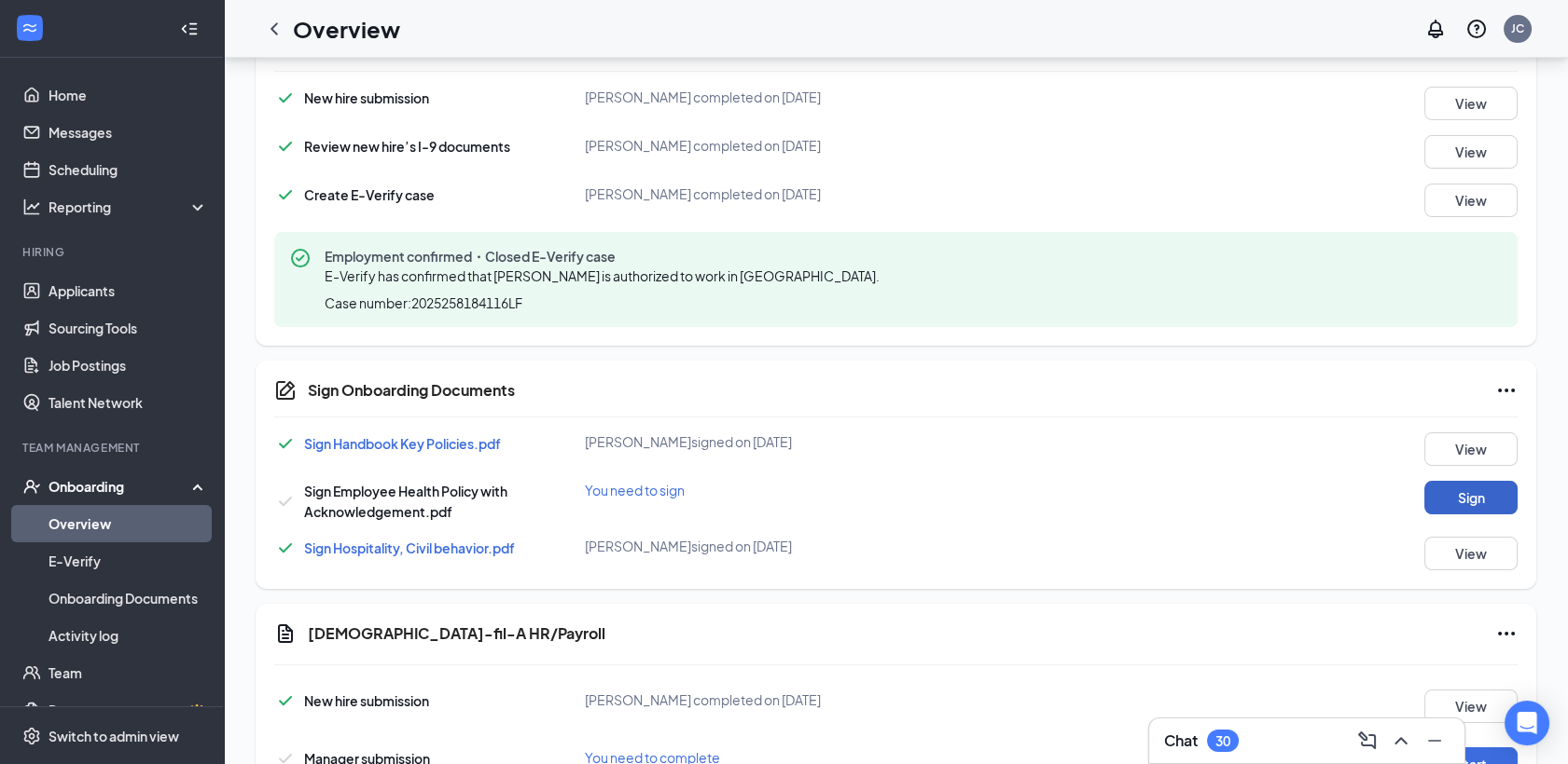
click at [1462, 496] on button "Sign" at bounding box center [1471, 497] width 93 height 33
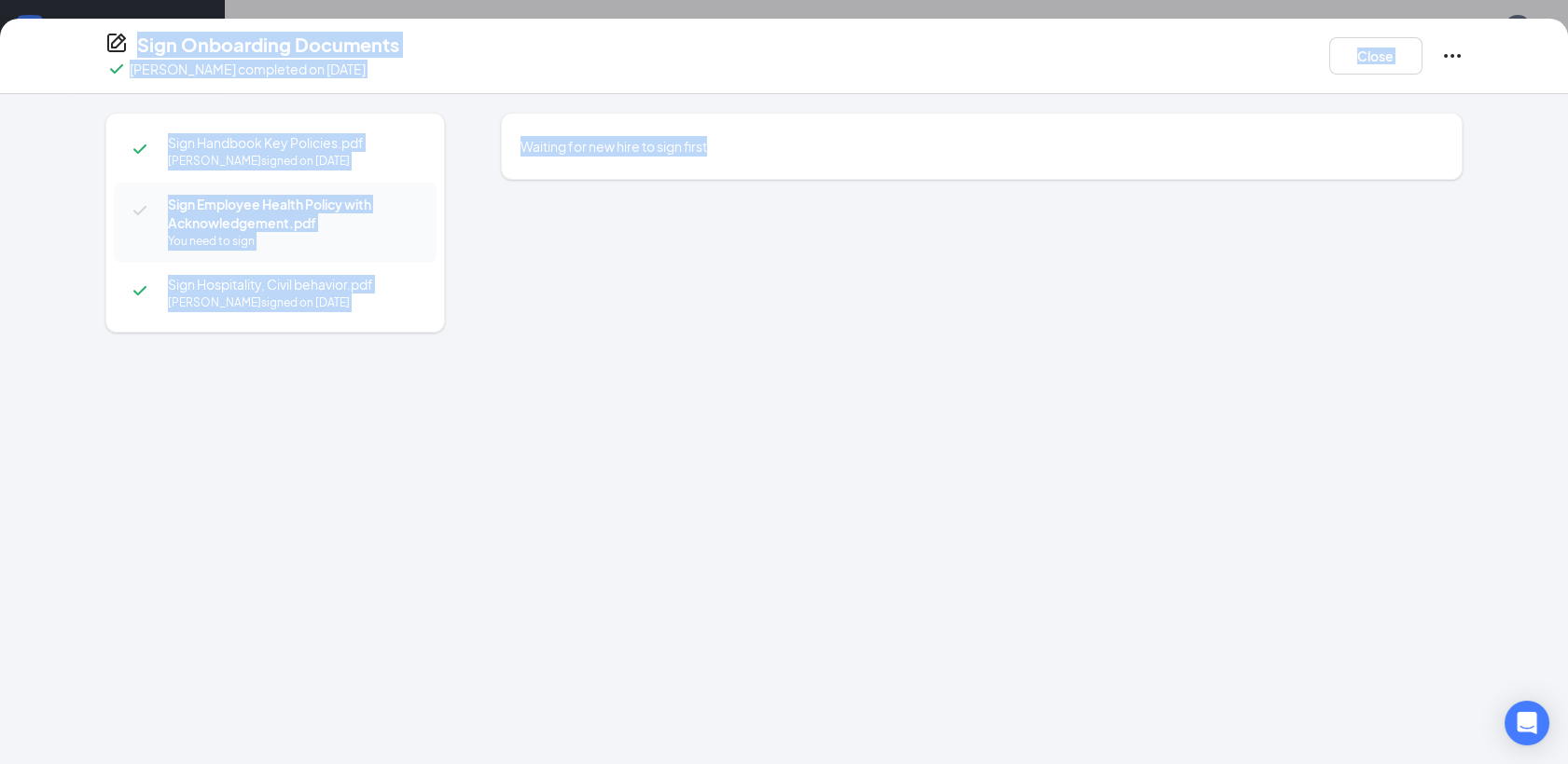
drag, startPoint x: 1482, startPoint y: 122, endPoint x: 1318, endPoint y: -77, distance: 257.9
click at [1158, 80] on div "Sign Onboarding Documents [PERSON_NAME] completed on [DATE] Close" at bounding box center [784, 56] width 1568 height 75
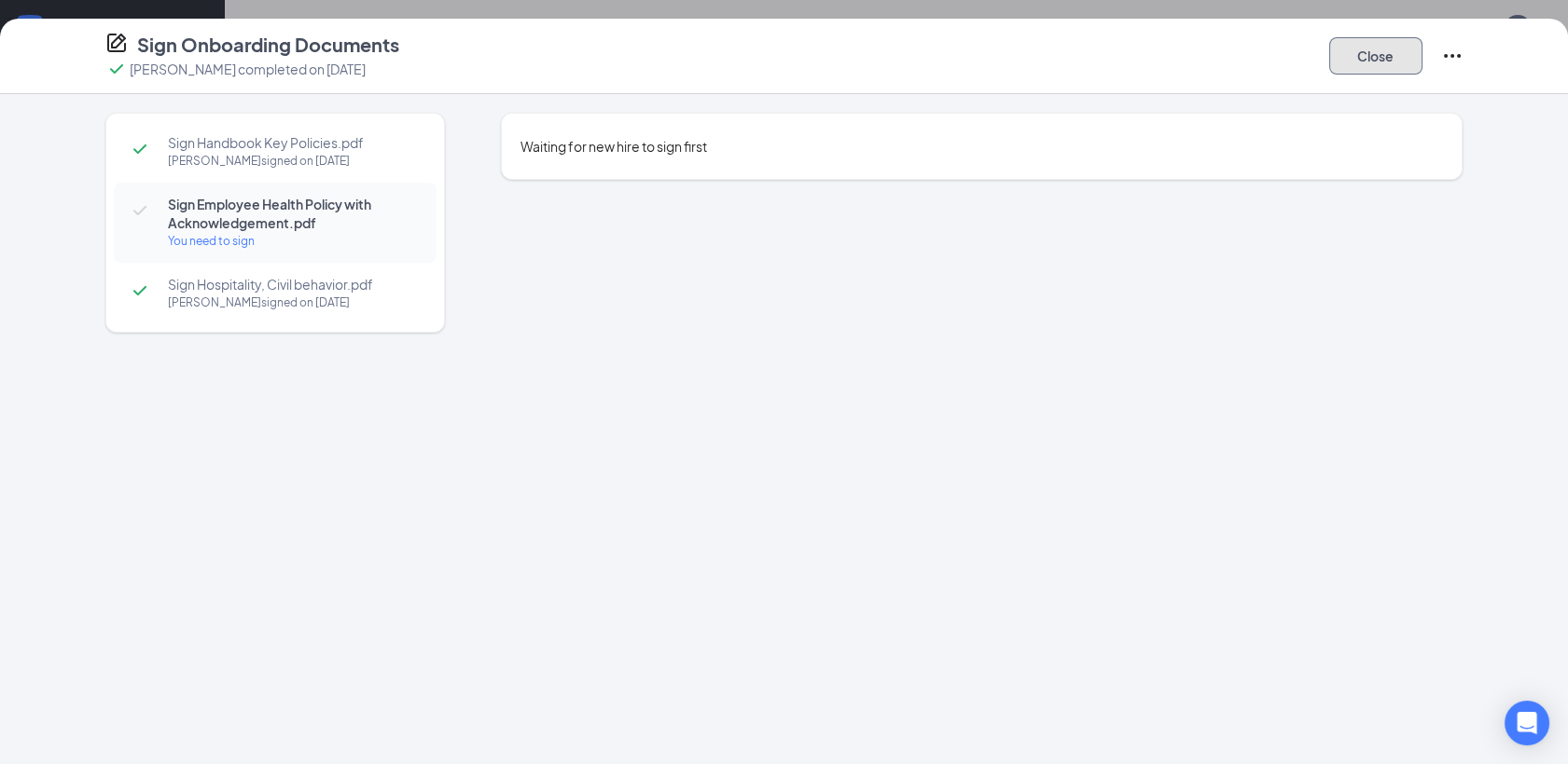
click at [1368, 60] on button "Close" at bounding box center [1375, 55] width 93 height 37
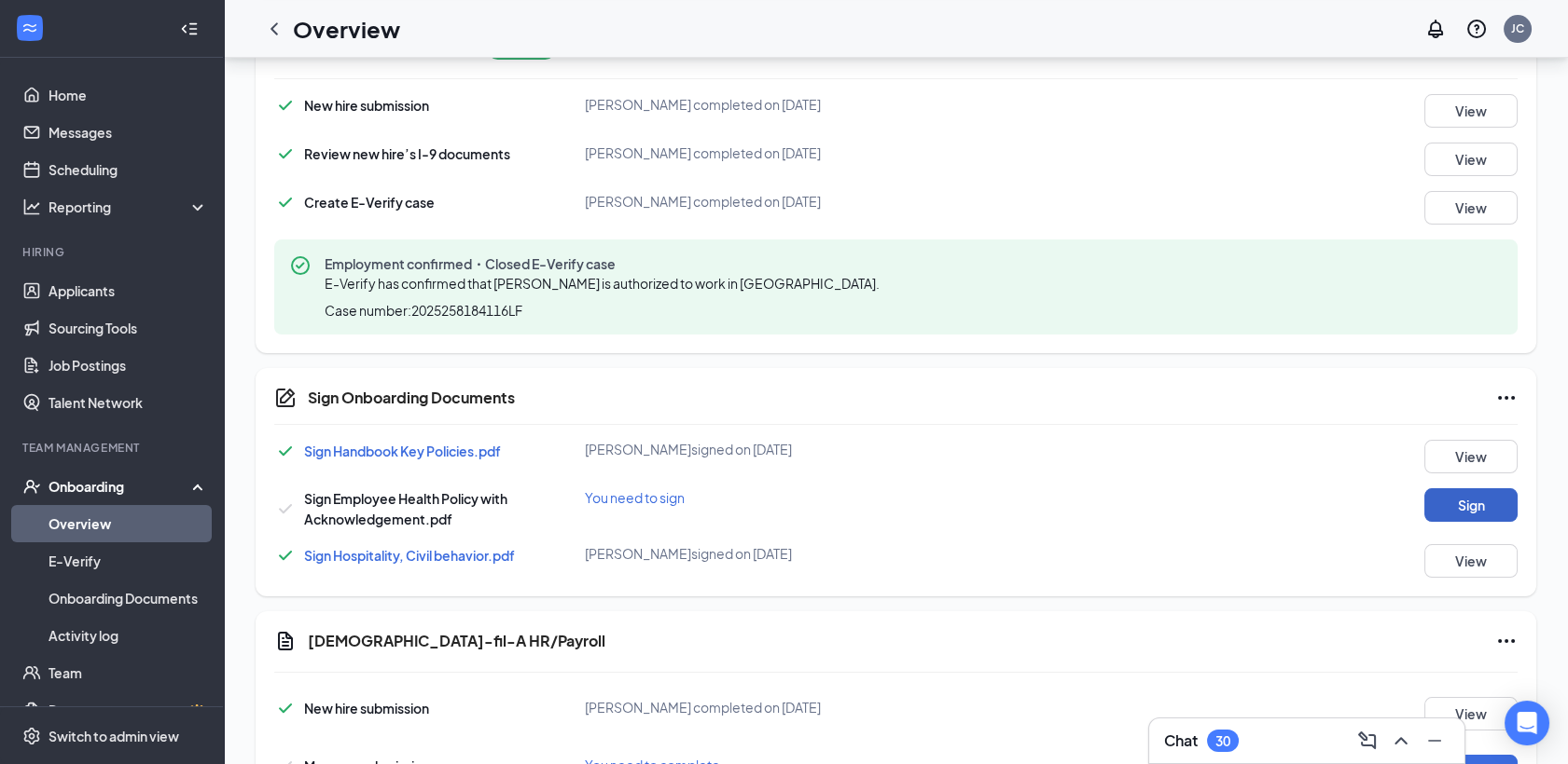
click at [1472, 510] on button "Sign" at bounding box center [1471, 505] width 93 height 33
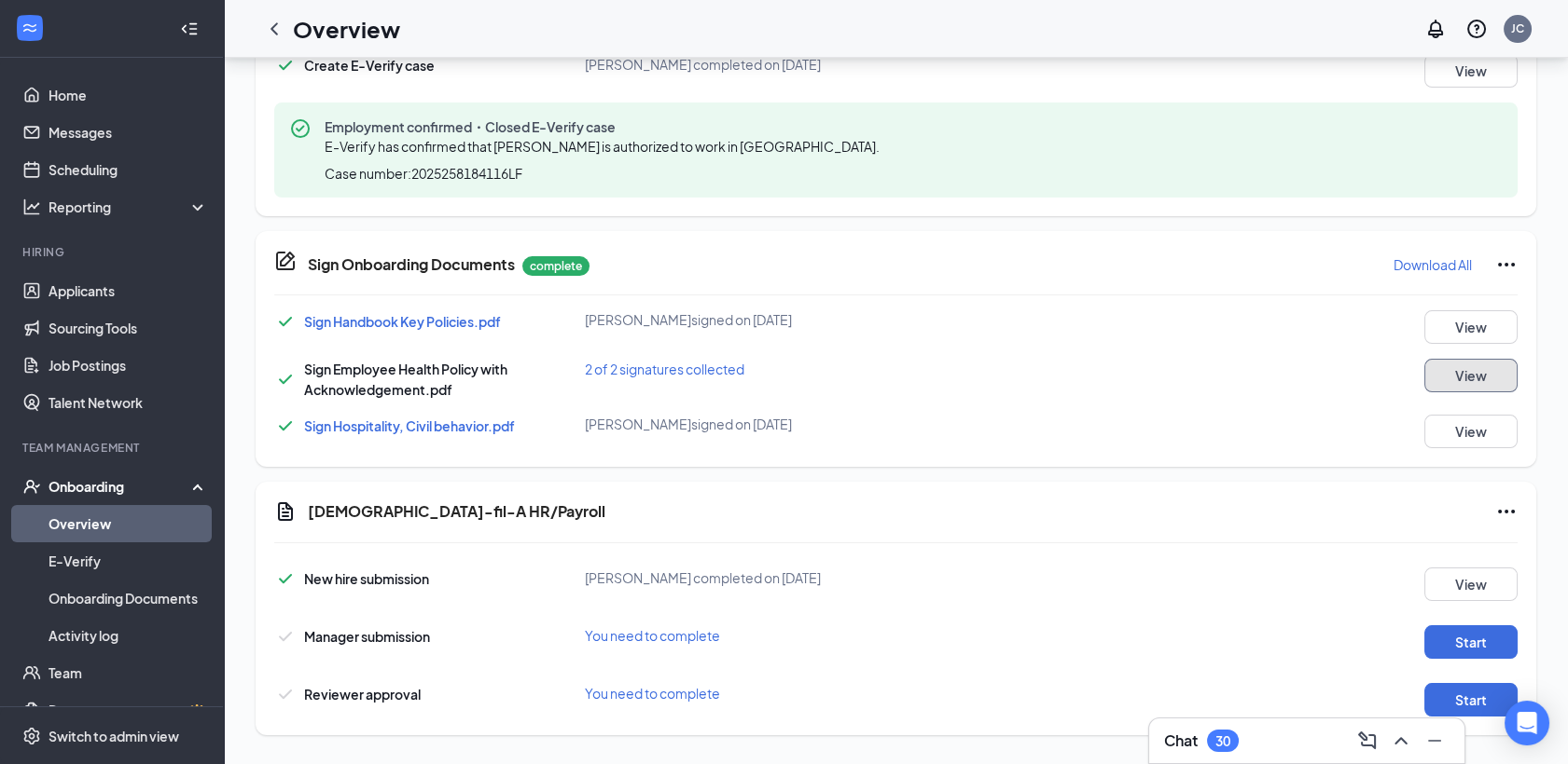
scroll to position [762, 0]
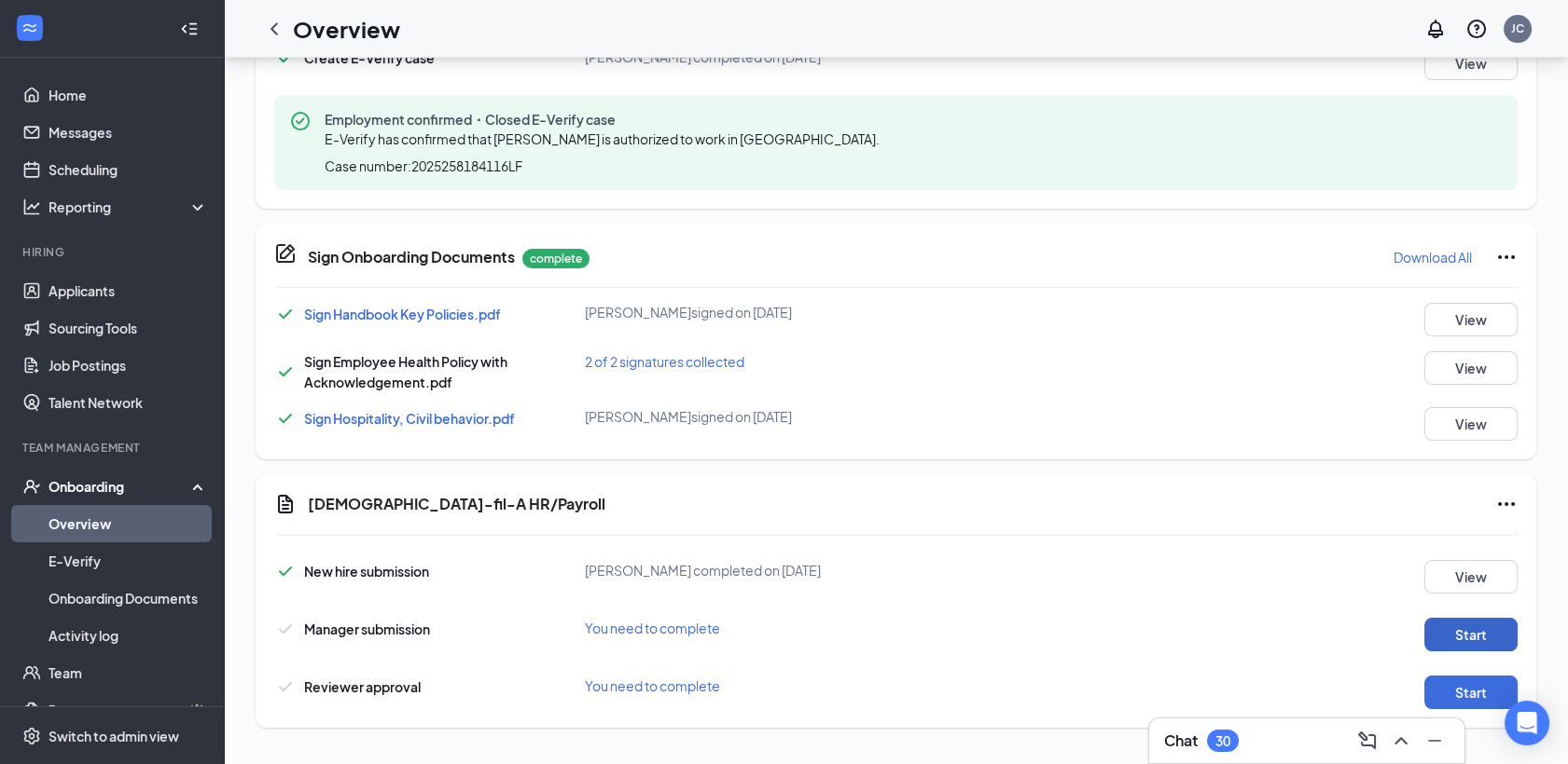
click at [1477, 636] on button "Start" at bounding box center [1471, 634] width 93 height 33
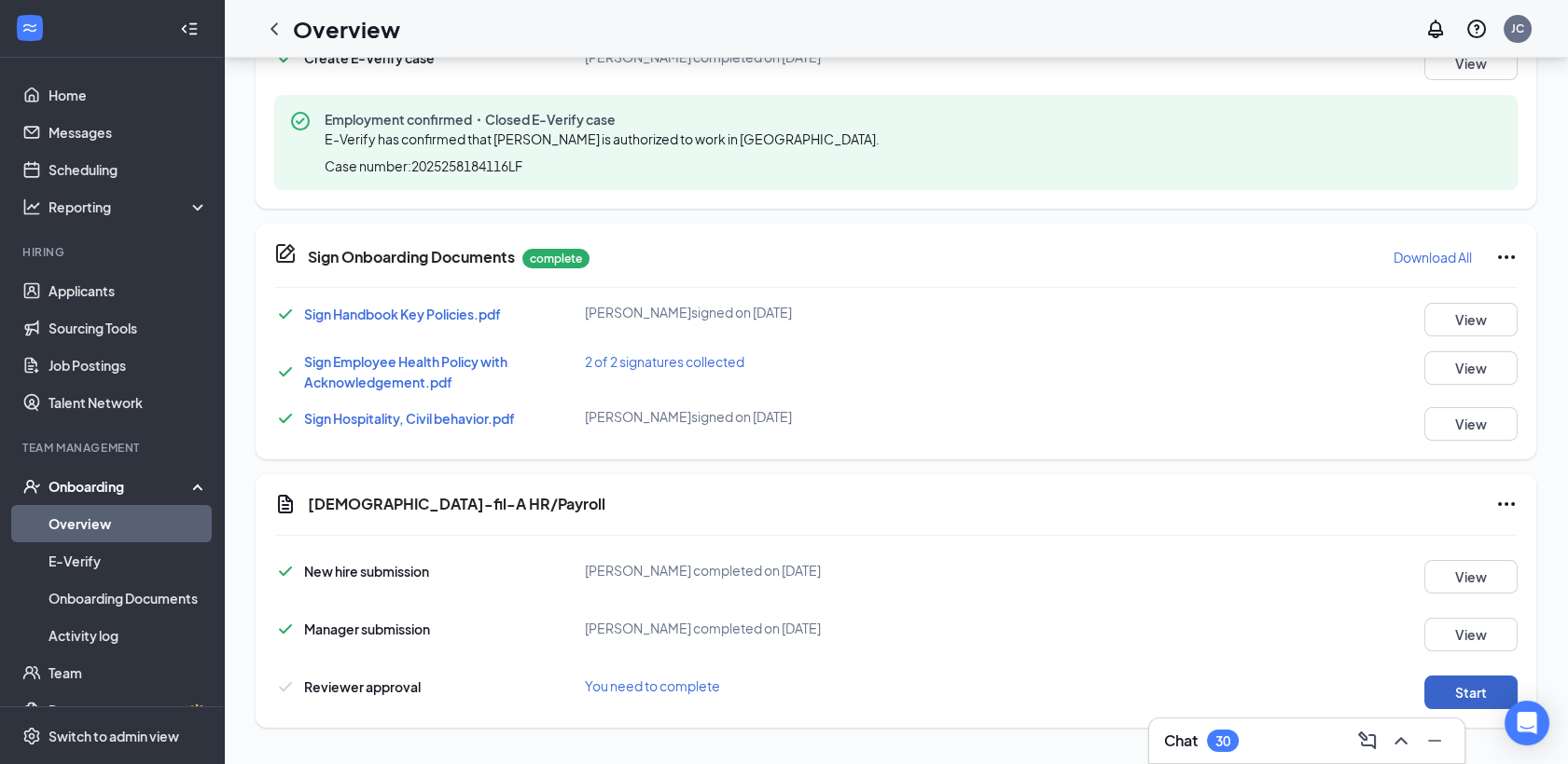
click at [1464, 678] on button "Start" at bounding box center [1471, 692] width 93 height 33
